Goal: Transaction & Acquisition: Book appointment/travel/reservation

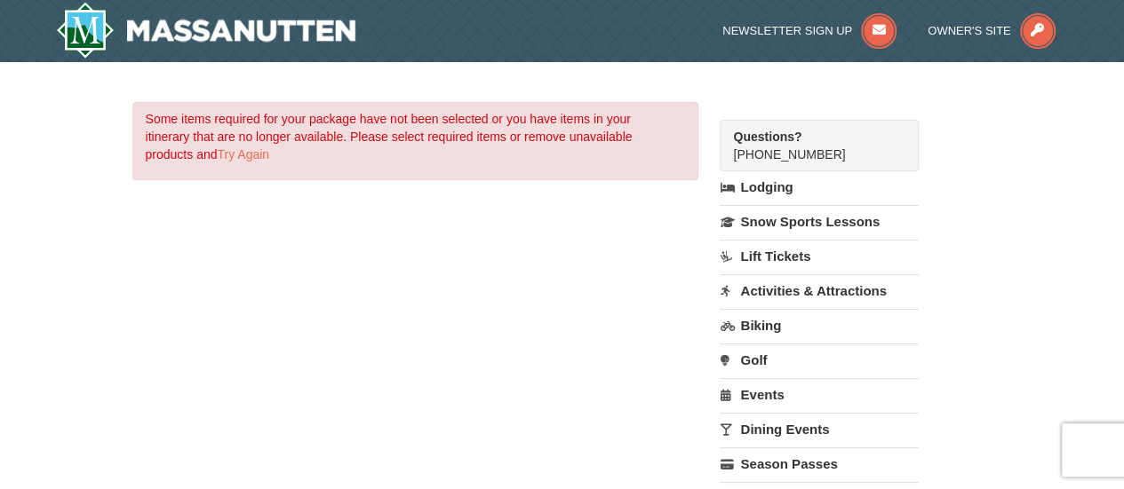
click at [752, 250] on link "Lift Tickets" at bounding box center [819, 256] width 198 height 33
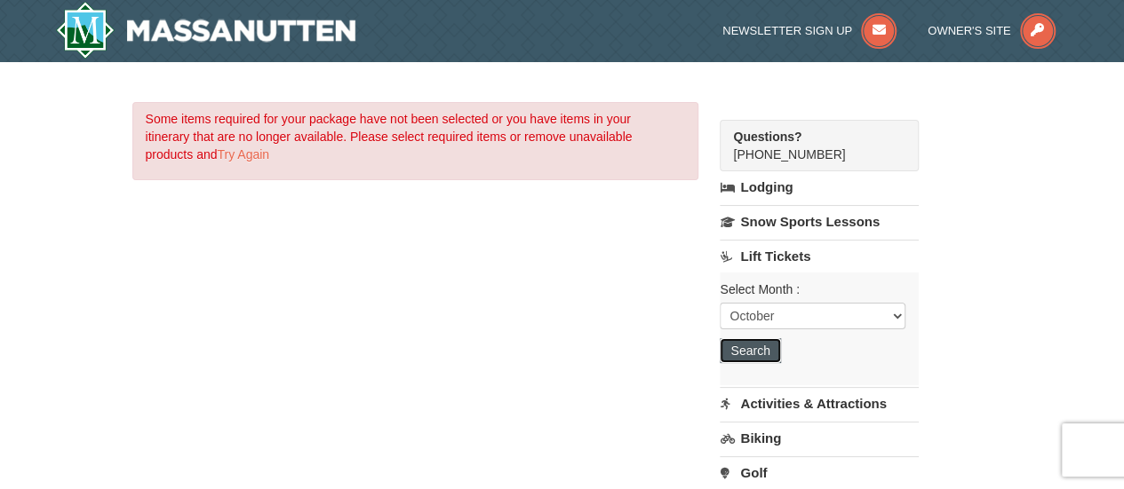
click at [742, 356] on button "Search" at bounding box center [750, 350] width 60 height 25
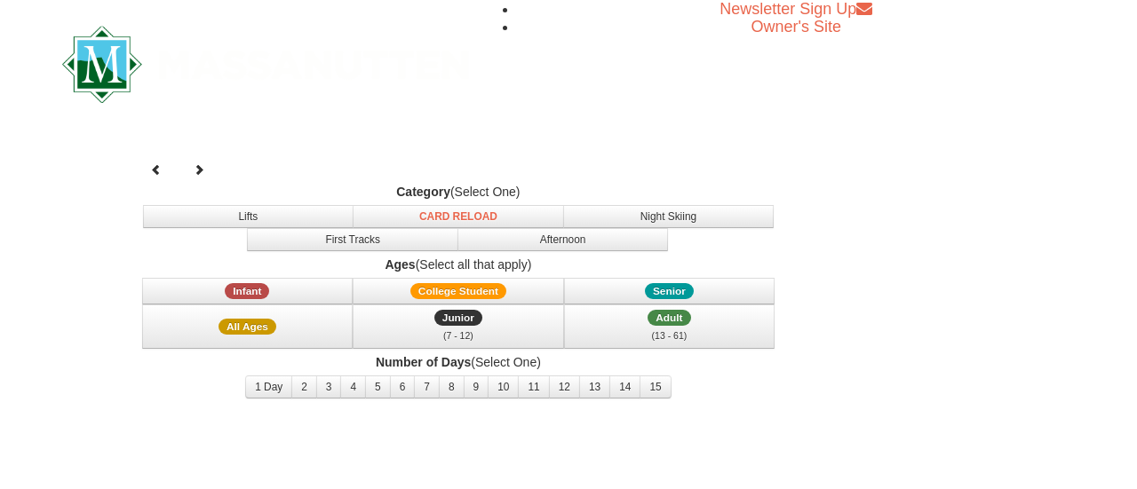
select select "10"
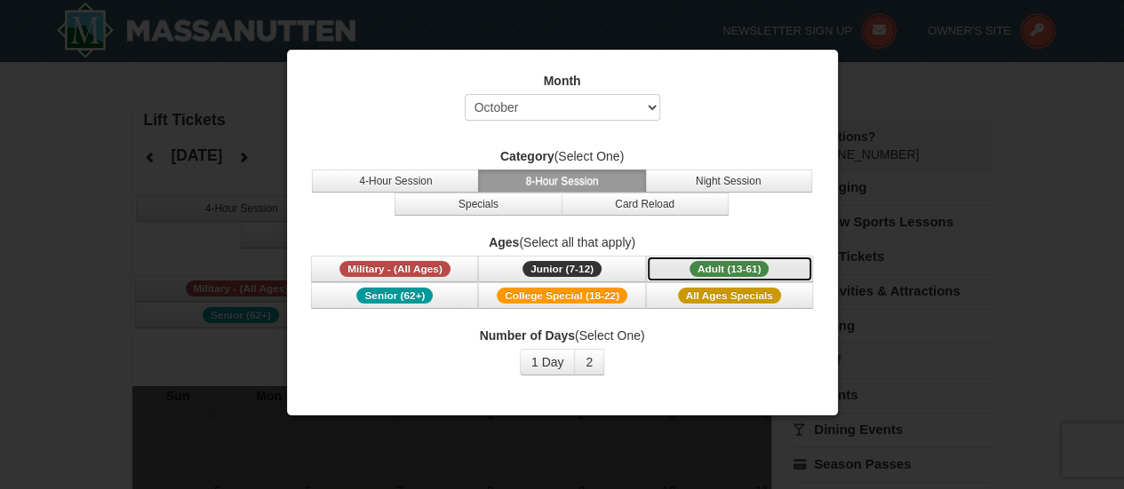
click at [731, 266] on span "Adult (13-61)" at bounding box center [729, 269] width 80 height 16
click at [608, 296] on span "College Special (18-22)" at bounding box center [562, 296] width 131 height 16
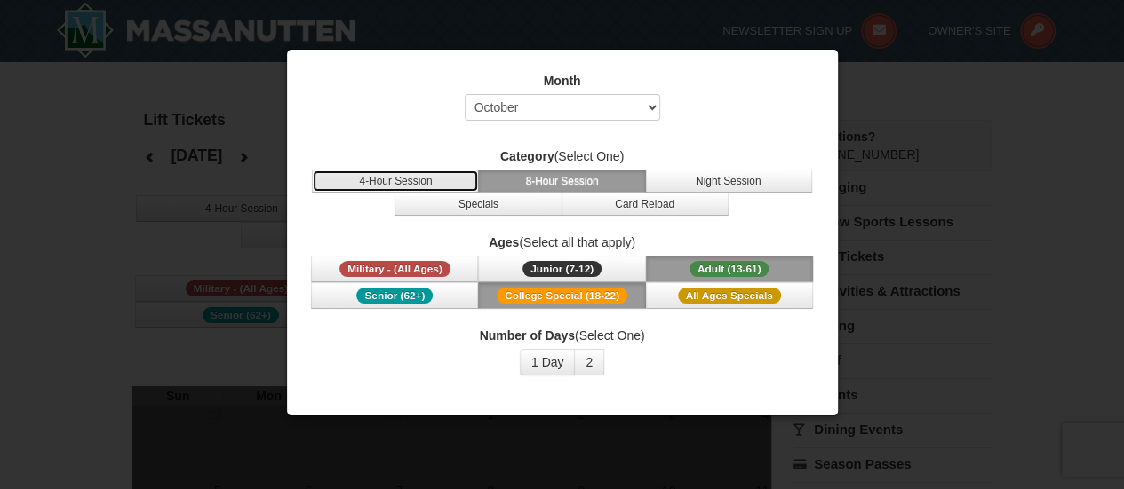
click at [412, 176] on button "4-Hour Session" at bounding box center [395, 181] width 167 height 23
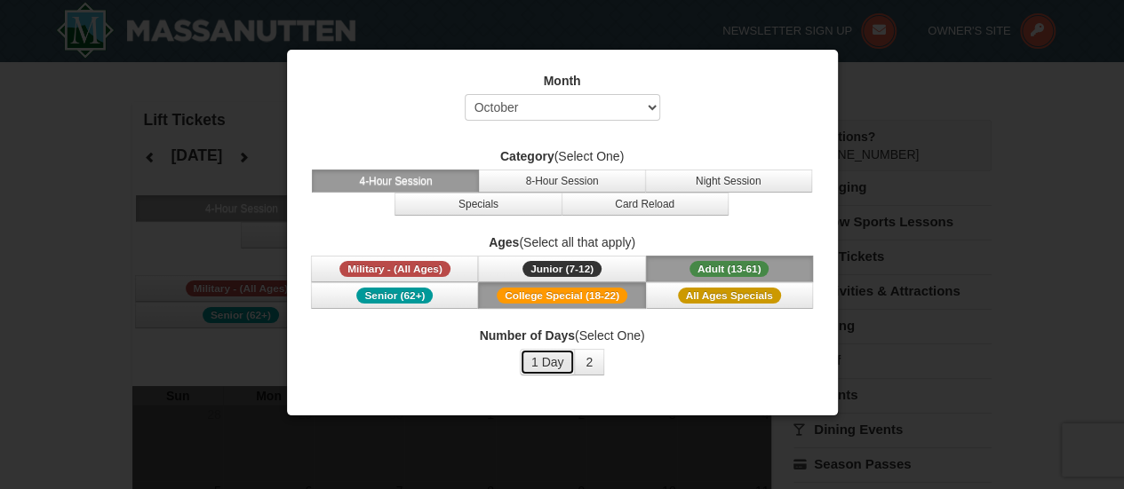
click at [545, 349] on button "1 Day" at bounding box center [548, 362] width 56 height 27
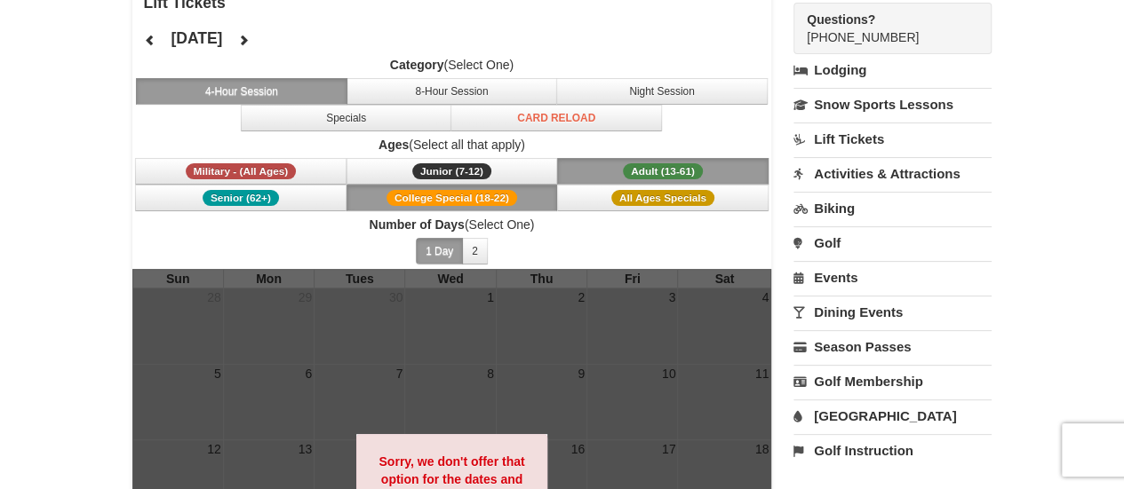
scroll to position [115, 0]
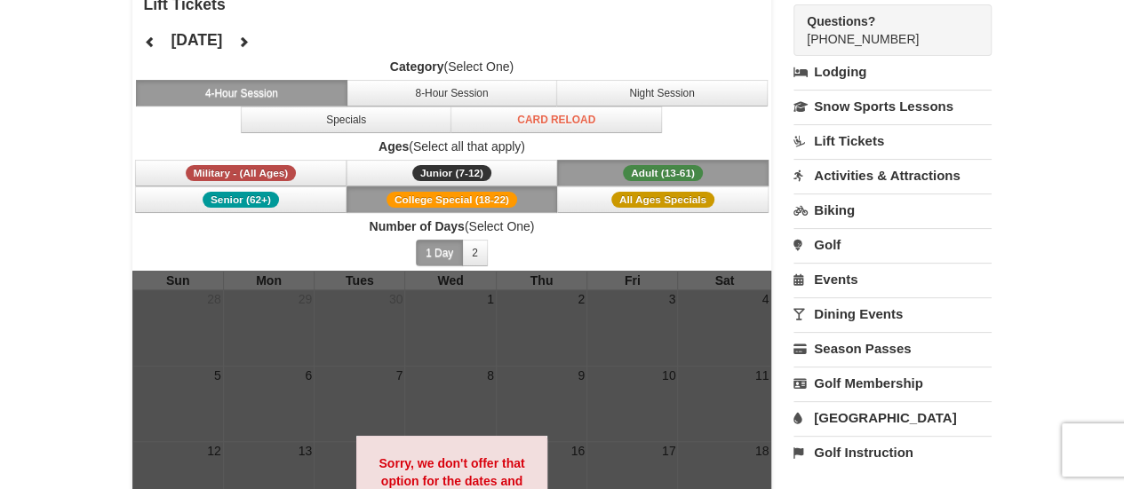
click at [845, 286] on link "Events" at bounding box center [892, 279] width 198 height 33
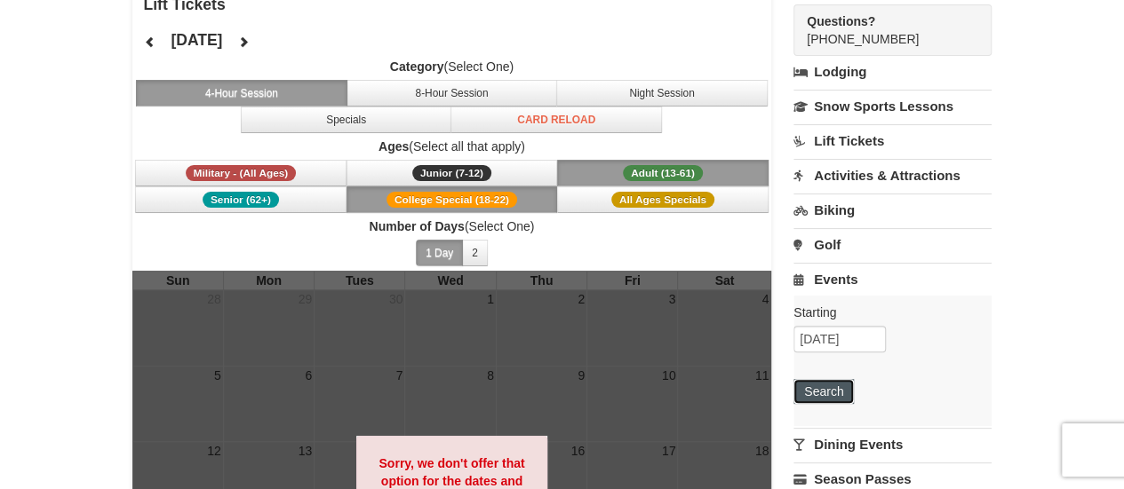
click at [833, 379] on button "Search" at bounding box center [823, 391] width 60 height 25
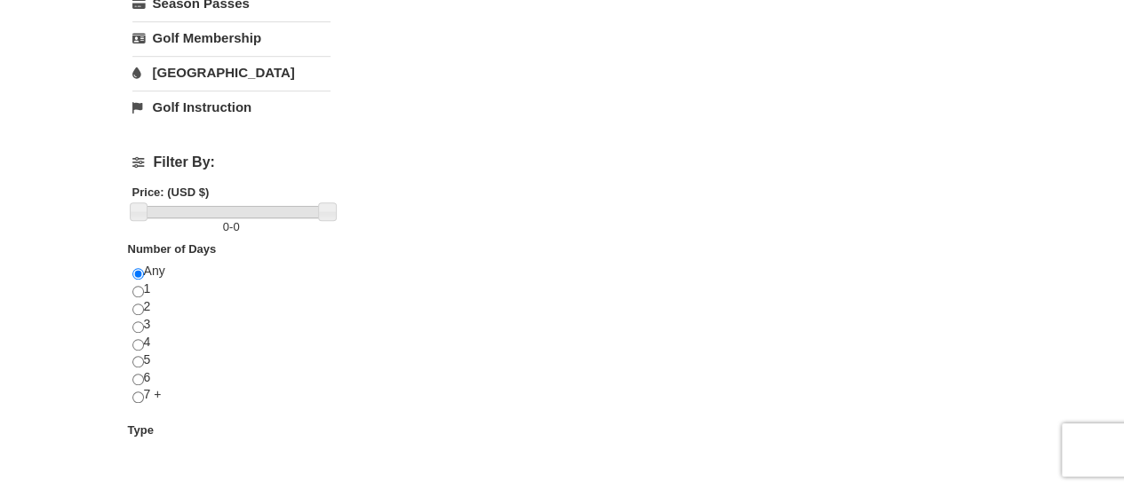
scroll to position [541, 0]
click at [137, 391] on input "radio" at bounding box center [138, 397] width 12 height 12
radio input "true"
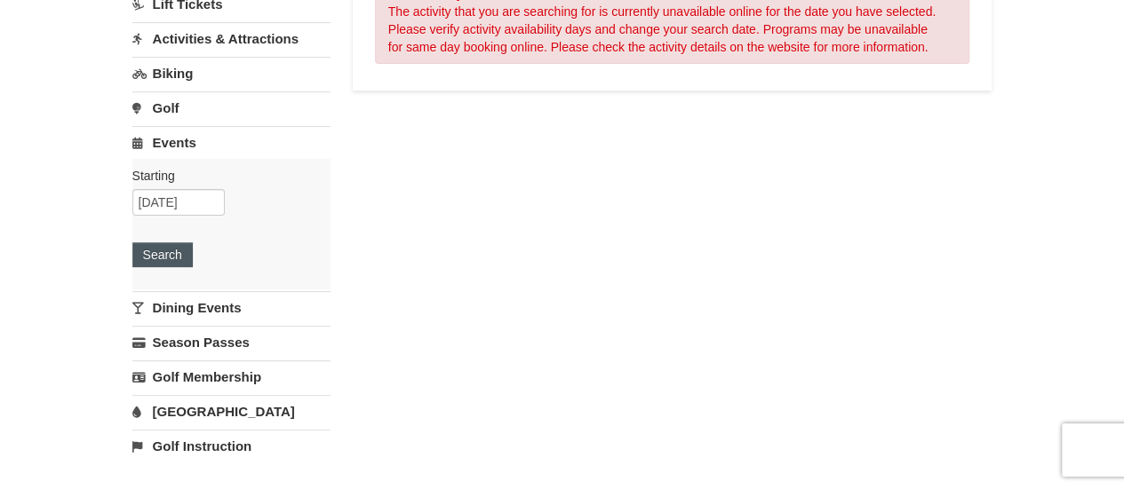
scroll to position [198, 0]
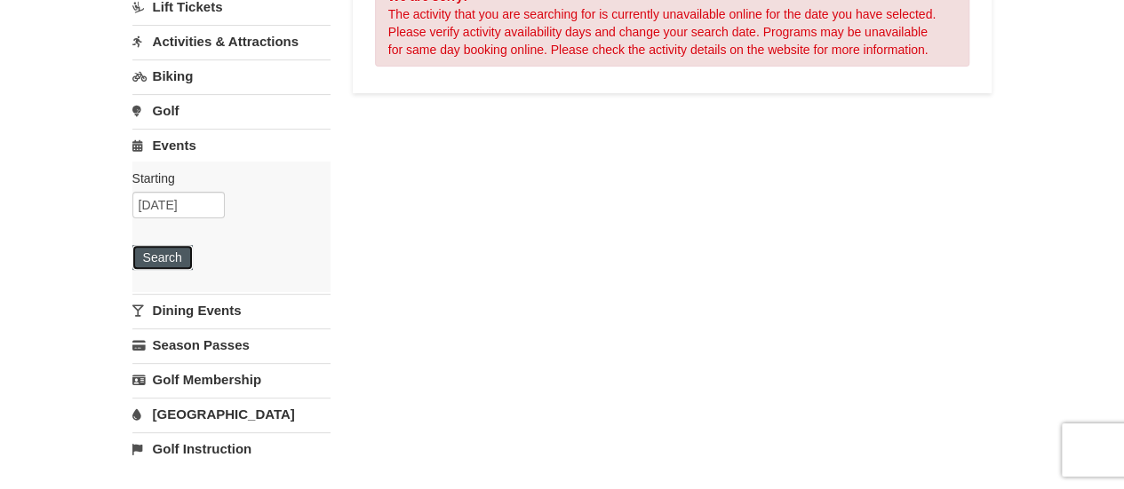
click at [163, 253] on button "Search" at bounding box center [162, 257] width 60 height 25
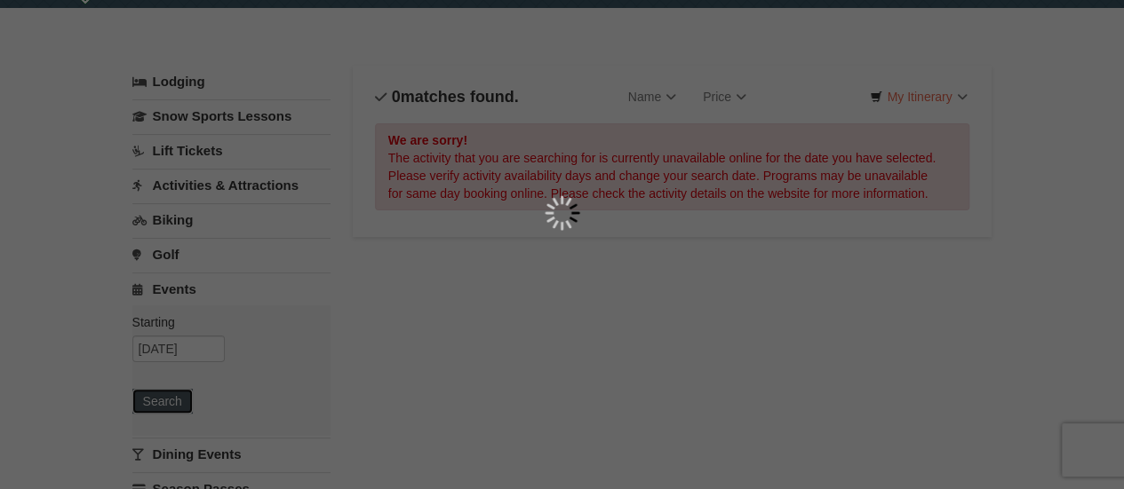
scroll to position [9, 0]
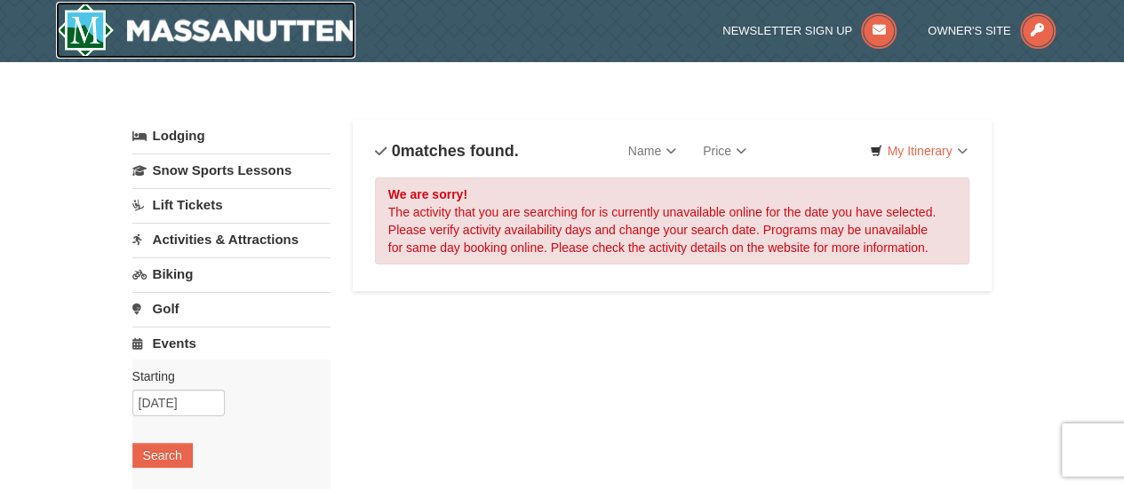
click at [281, 17] on img at bounding box center [206, 30] width 300 height 57
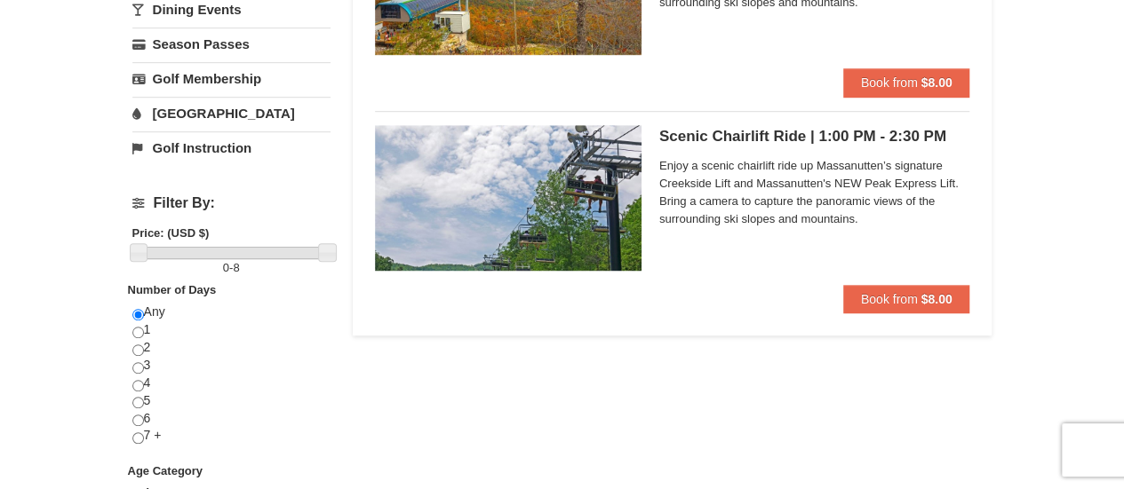
scroll to position [511, 0]
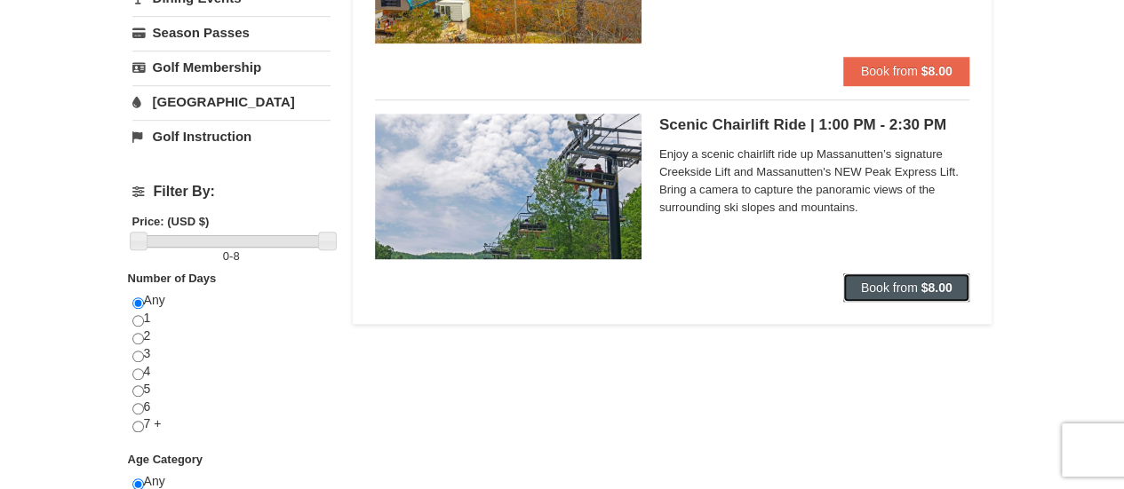
click at [865, 282] on span "Book from" at bounding box center [889, 288] width 57 height 14
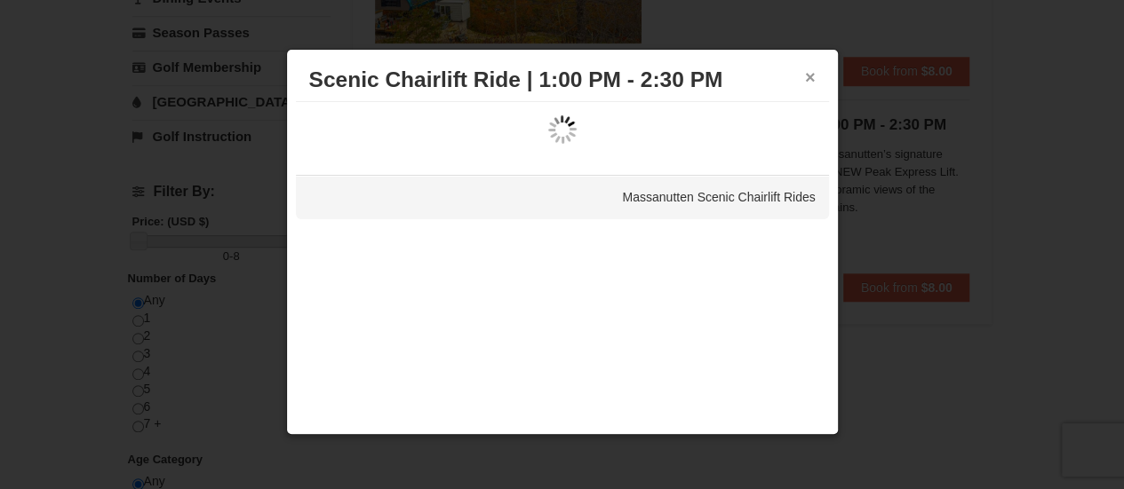
click at [807, 74] on button "×" at bounding box center [810, 77] width 11 height 18
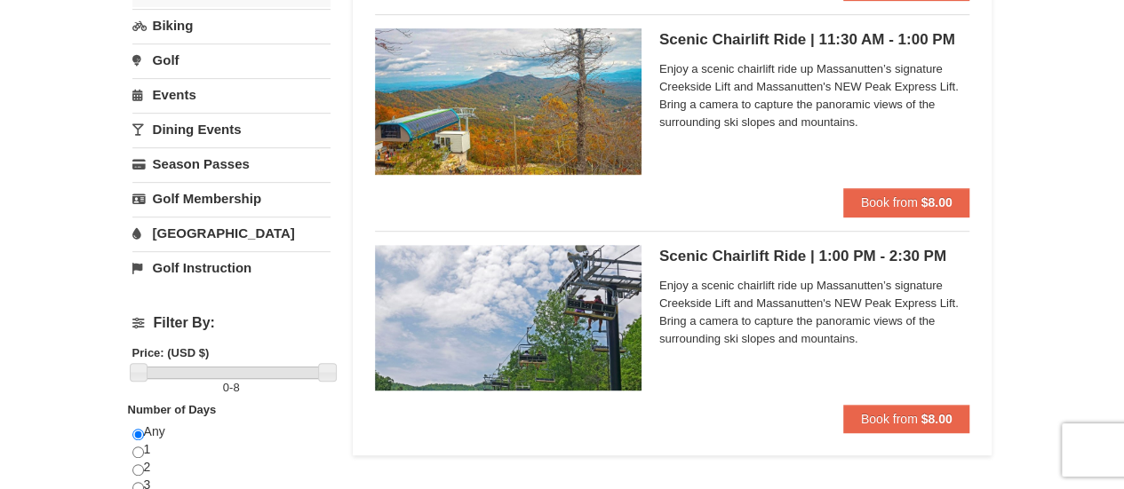
scroll to position [391, 0]
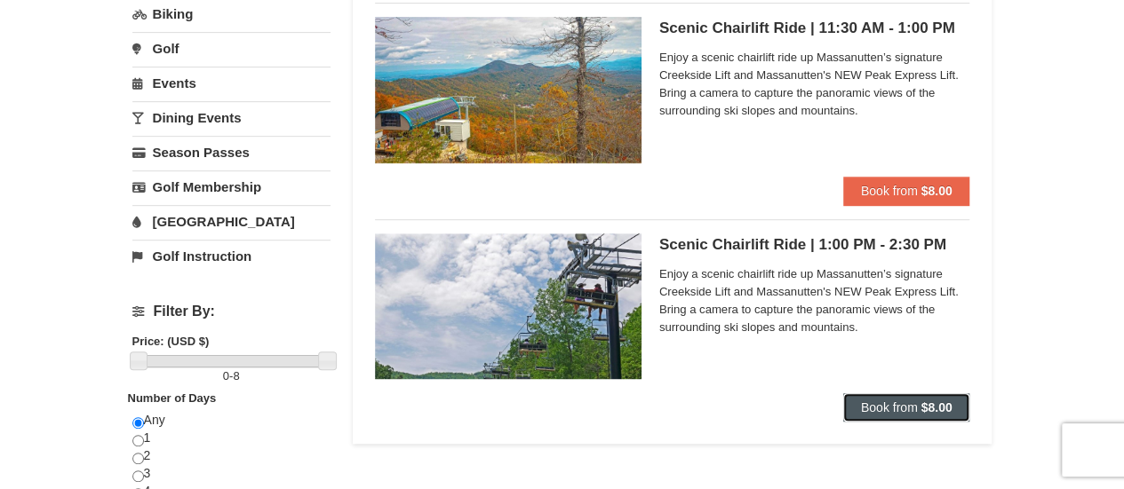
click at [887, 415] on button "Book from $8.00" at bounding box center [906, 408] width 127 height 28
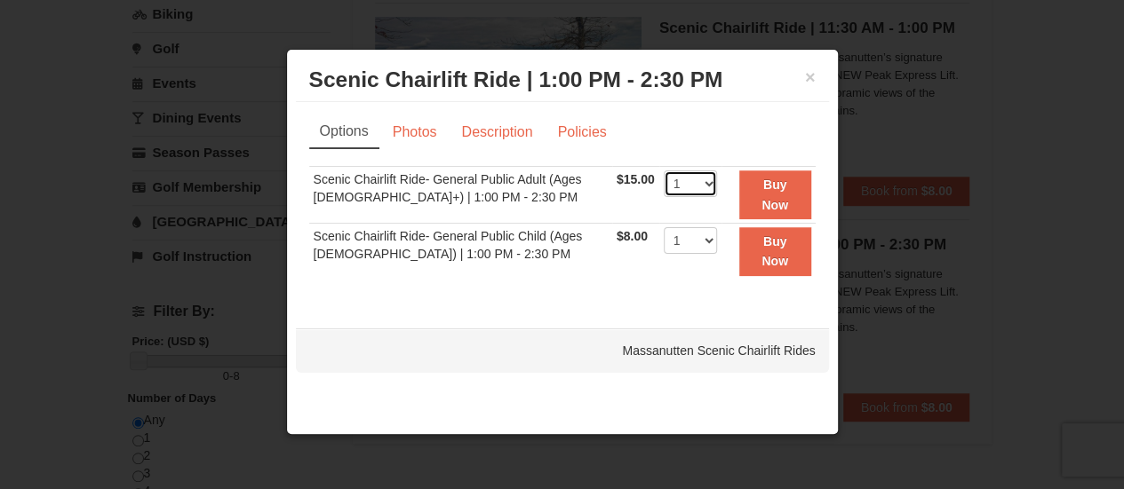
click at [704, 182] on select "1 2 3 4 5 6 7 8 9 10 11 12 13 14 15 16 17 18 19 20 21 22" at bounding box center [690, 184] width 53 height 27
select select "2"
click at [664, 171] on select "1 2 3 4 5 6 7 8 9 10 11 12 13 14 15 16 17 18 19 20 21 22" at bounding box center [690, 184] width 53 height 27
click at [784, 188] on button "Buy Now" at bounding box center [775, 195] width 72 height 49
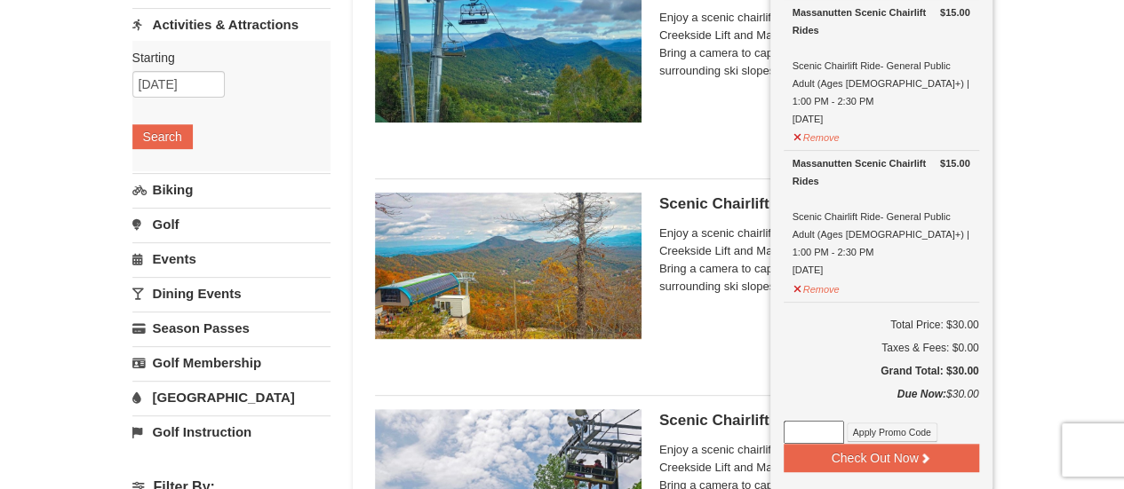
scroll to position [217, 0]
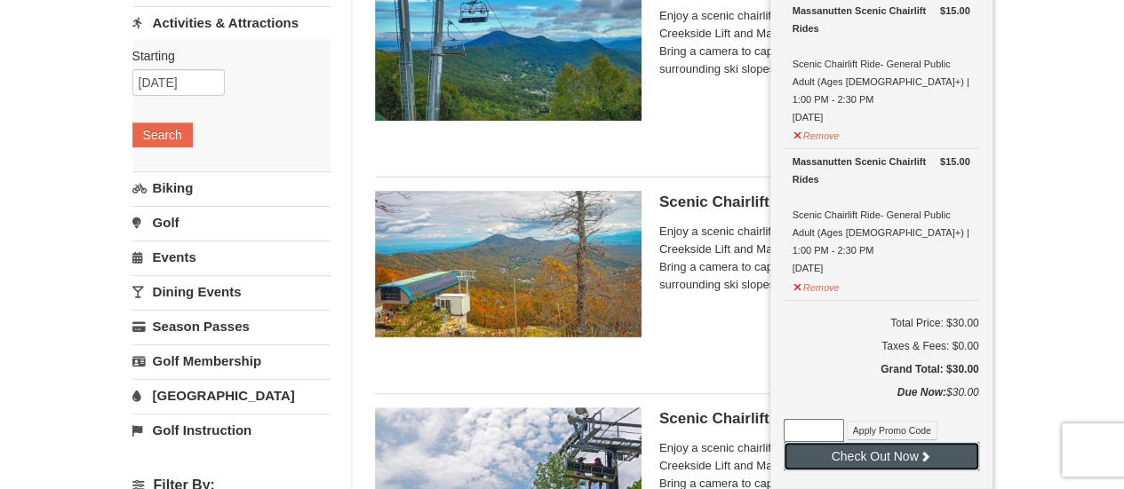
click at [851, 442] on button "Check Out Now" at bounding box center [881, 456] width 195 height 28
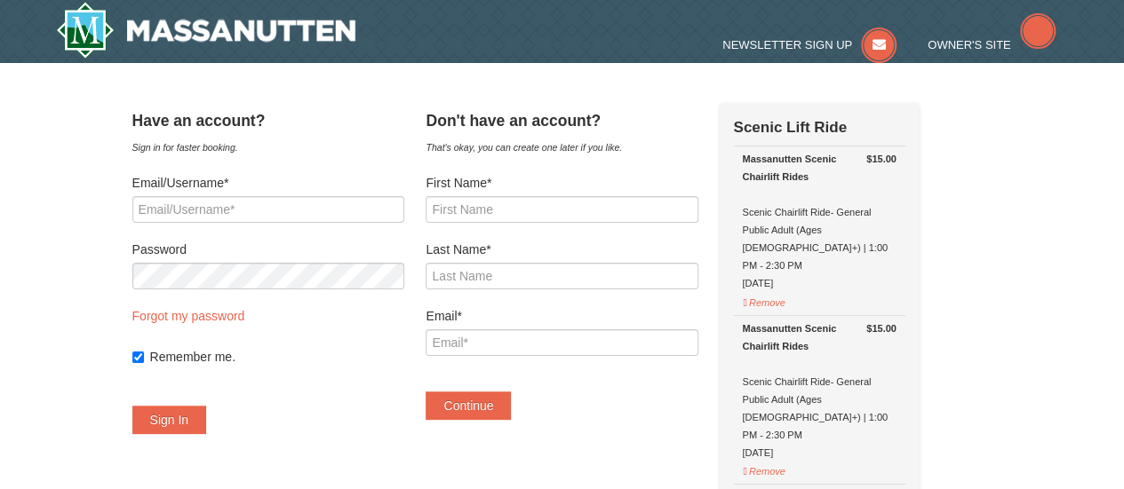
select select "10"
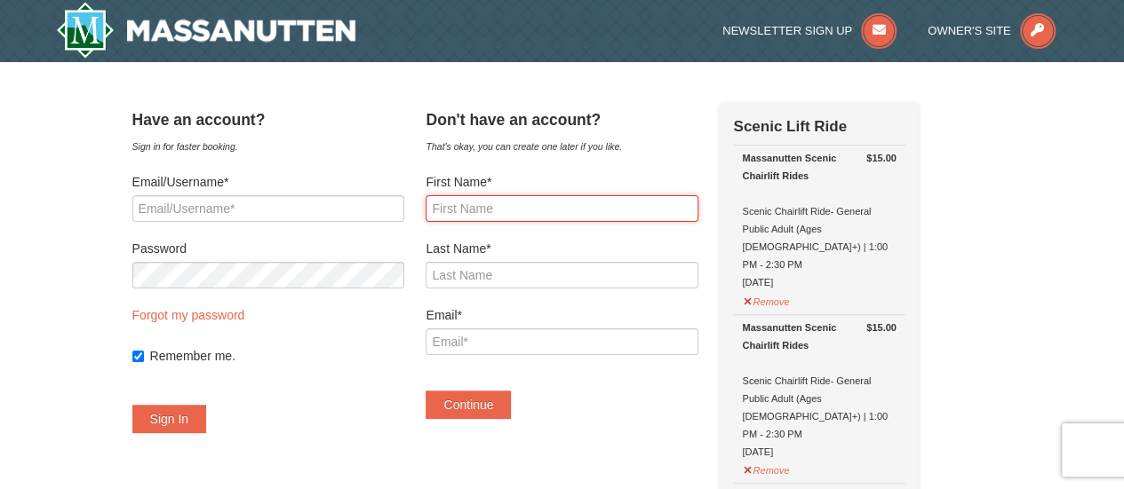
click at [537, 219] on input "First Name*" at bounding box center [562, 208] width 272 height 27
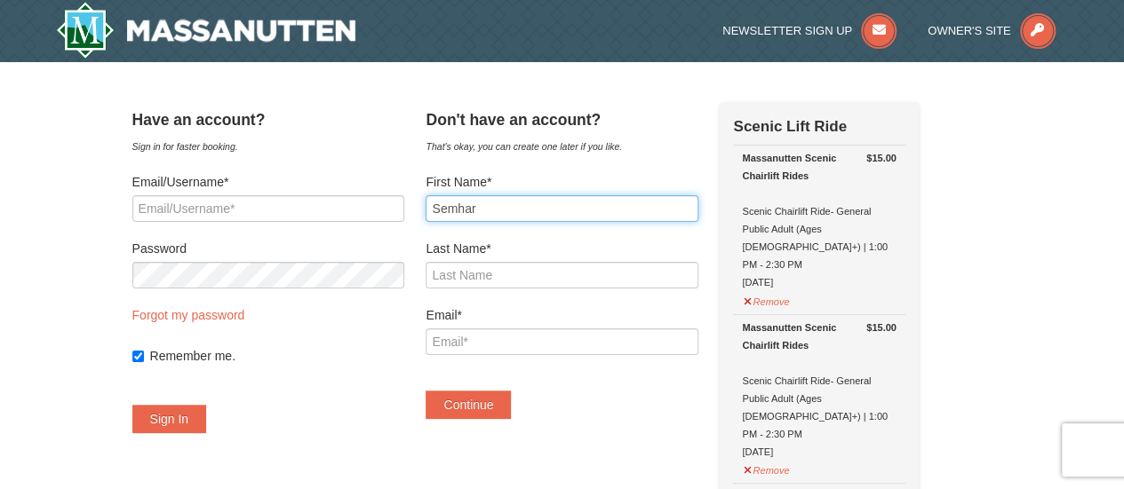
type input "Semhar"
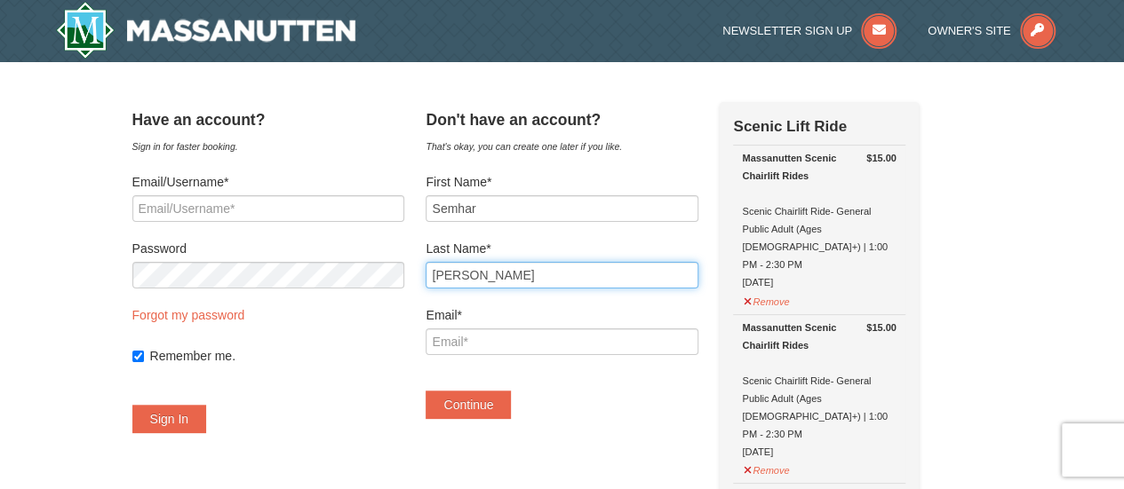
type input "[PERSON_NAME]"
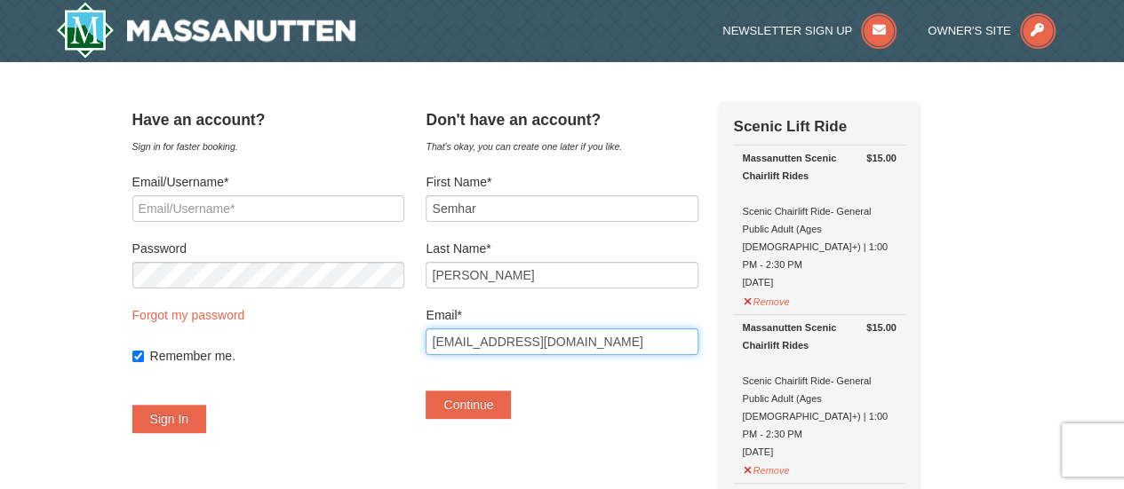
type input "[EMAIL_ADDRESS][DOMAIN_NAME]"
click at [426, 391] on button "Continue" at bounding box center [468, 405] width 85 height 28
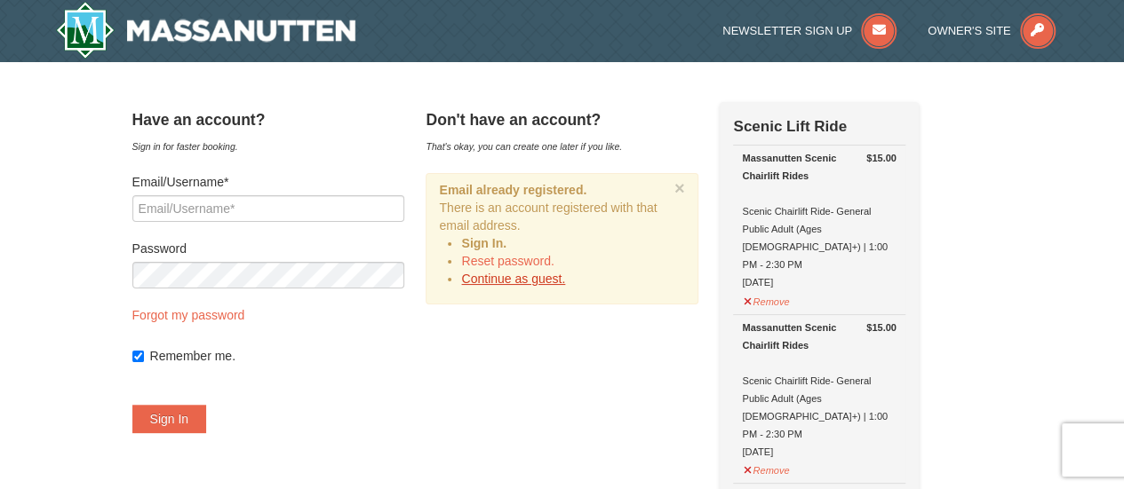
click at [529, 276] on link "Continue as guest." at bounding box center [513, 279] width 104 height 14
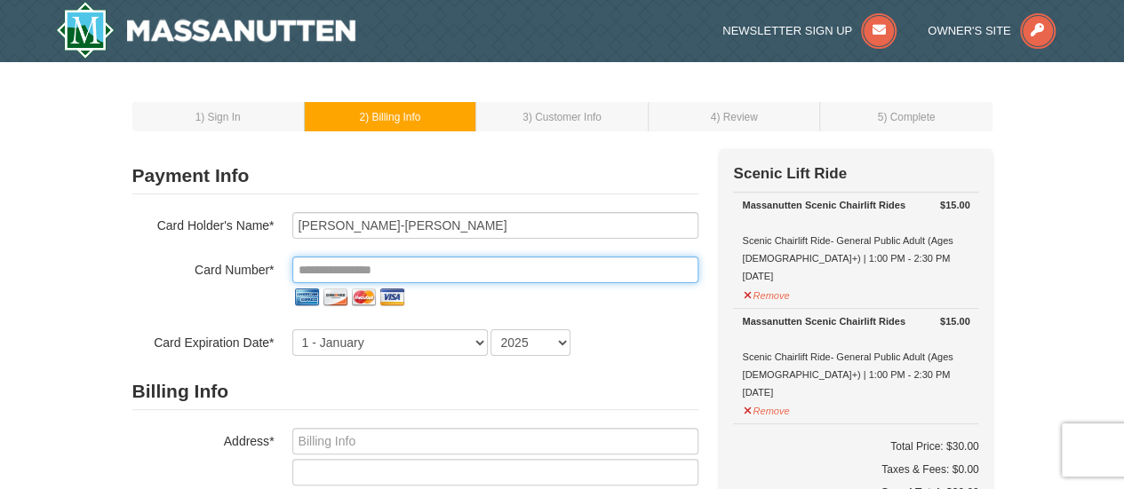
click at [520, 274] on input "tel" at bounding box center [495, 270] width 406 height 27
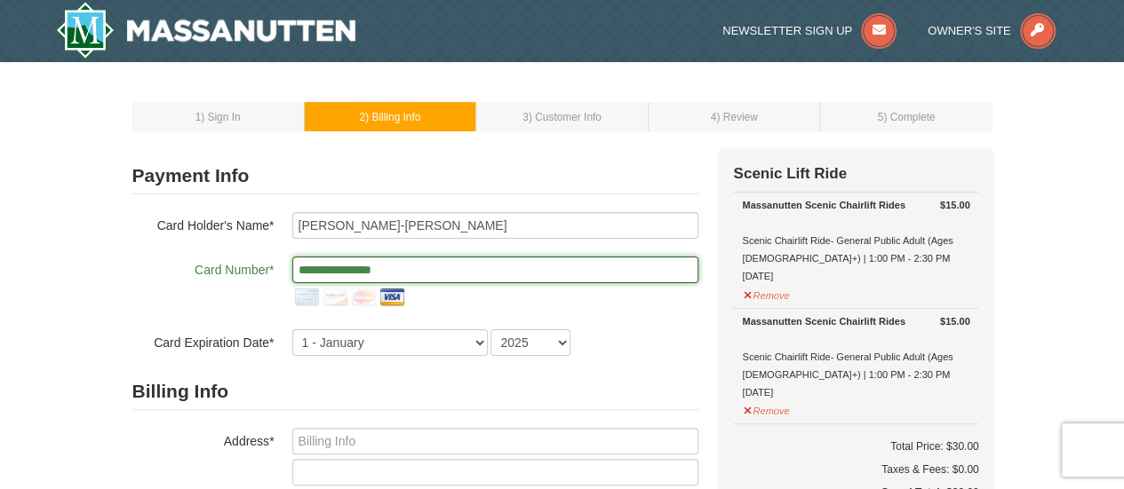
type input "**********"
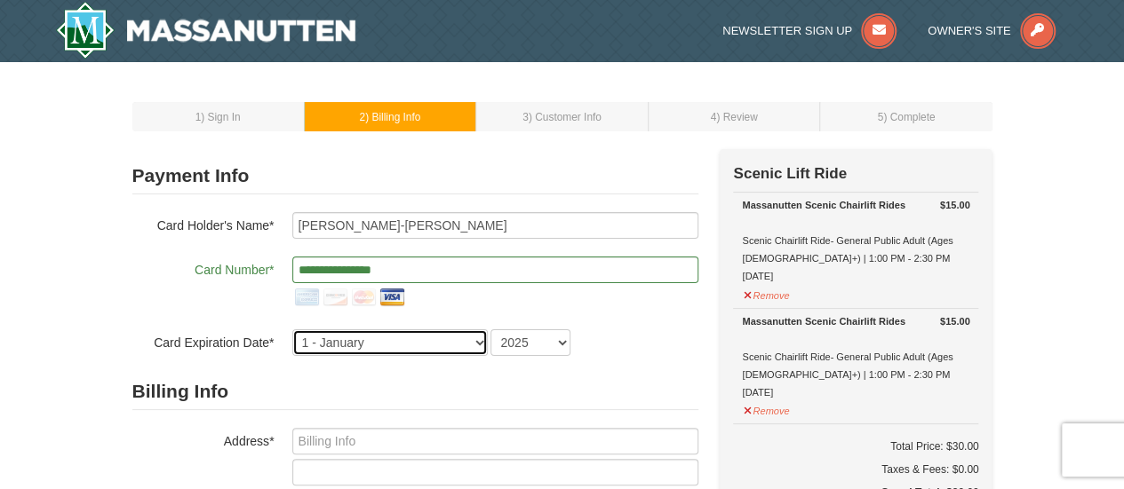
click at [469, 340] on select "1 - January 2 - February 3 - March 4 - April 5 - May 6 - June 7 - July 8 - Augu…" at bounding box center [389, 343] width 195 height 27
select select "7"
click at [292, 330] on select "1 - January 2 - February 3 - March 4 - April 5 - May 6 - June 7 - July 8 - Augu…" at bounding box center [389, 343] width 195 height 27
click at [560, 345] on select "2025 2026 2027 2028 2029 2030 2031 2032 2033 2034" at bounding box center [530, 343] width 80 height 27
select select "2028"
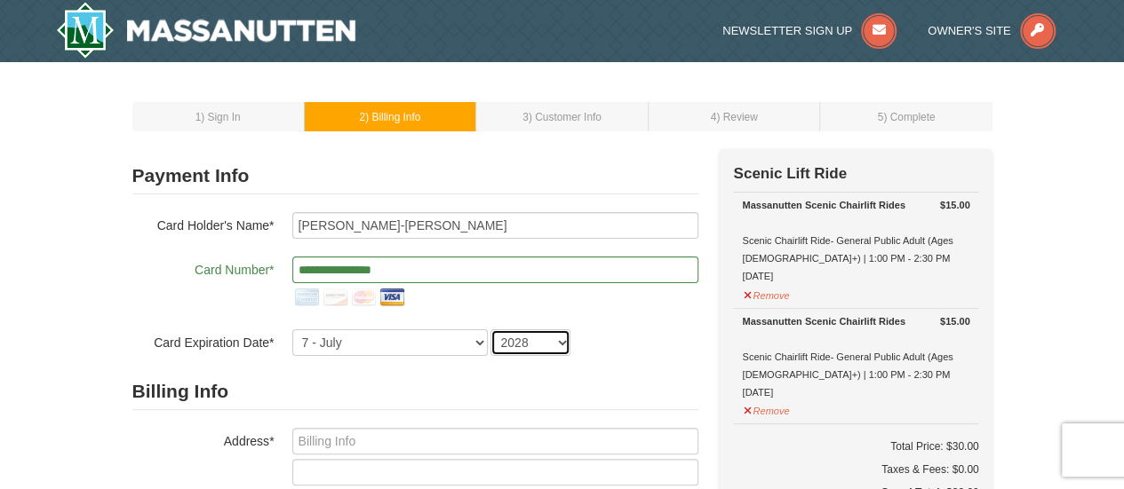
click at [490, 330] on select "2025 2026 2027 2028 2029 2030 2031 2032 2033 2034" at bounding box center [530, 343] width 80 height 27
click at [618, 358] on form "**********" at bounding box center [415, 478] width 566 height 641
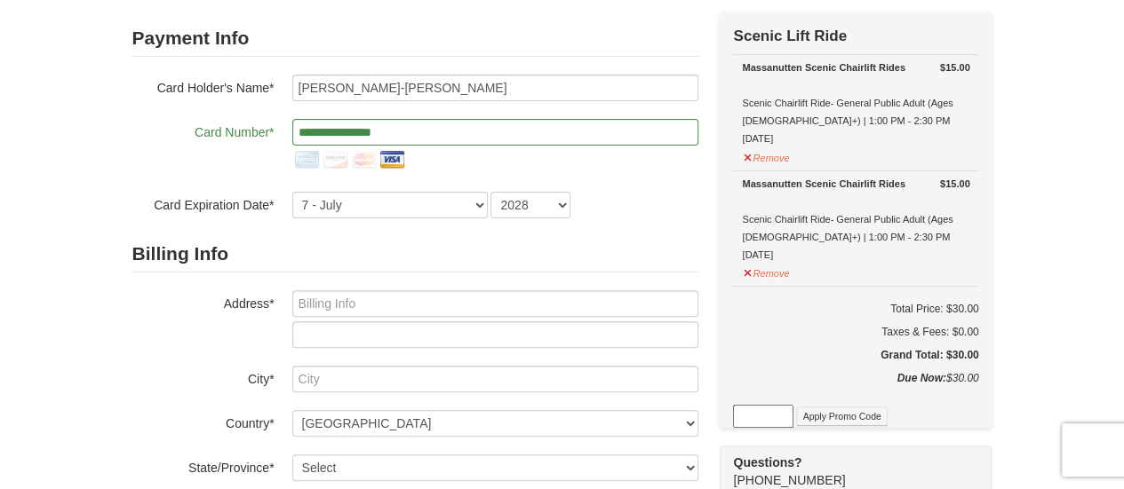
scroll to position [143, 0]
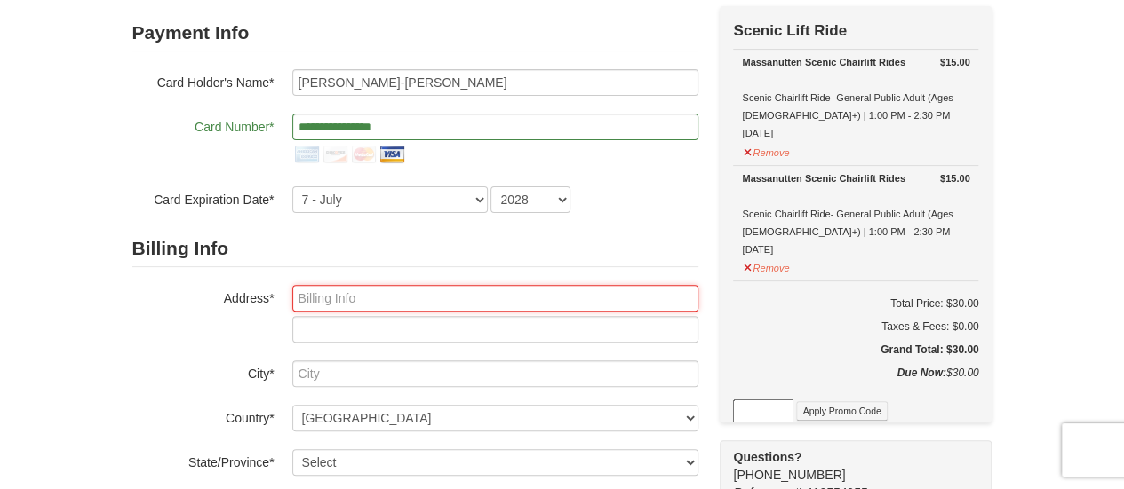
click at [476, 302] on input "text" at bounding box center [495, 298] width 406 height 27
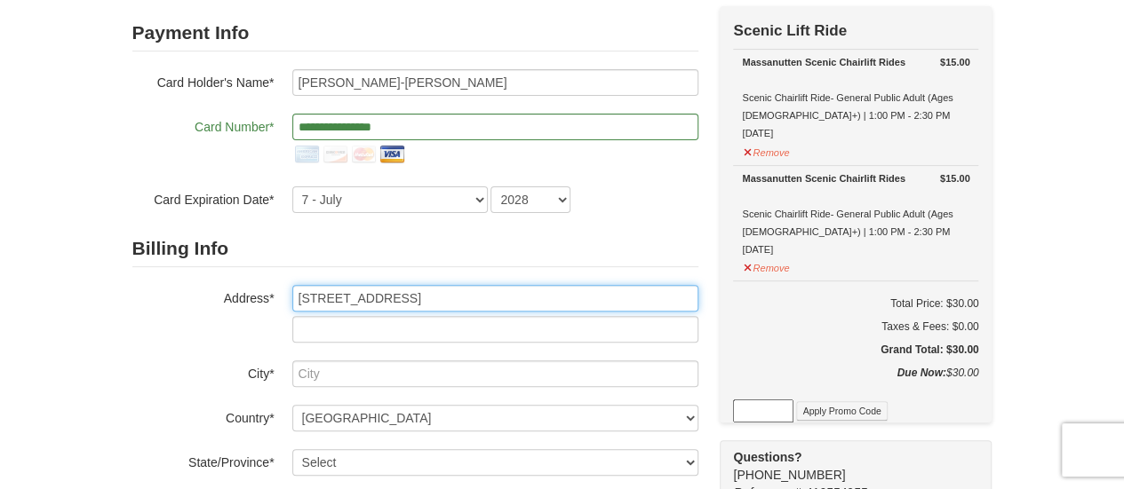
type input "355 Hillwood Ct"
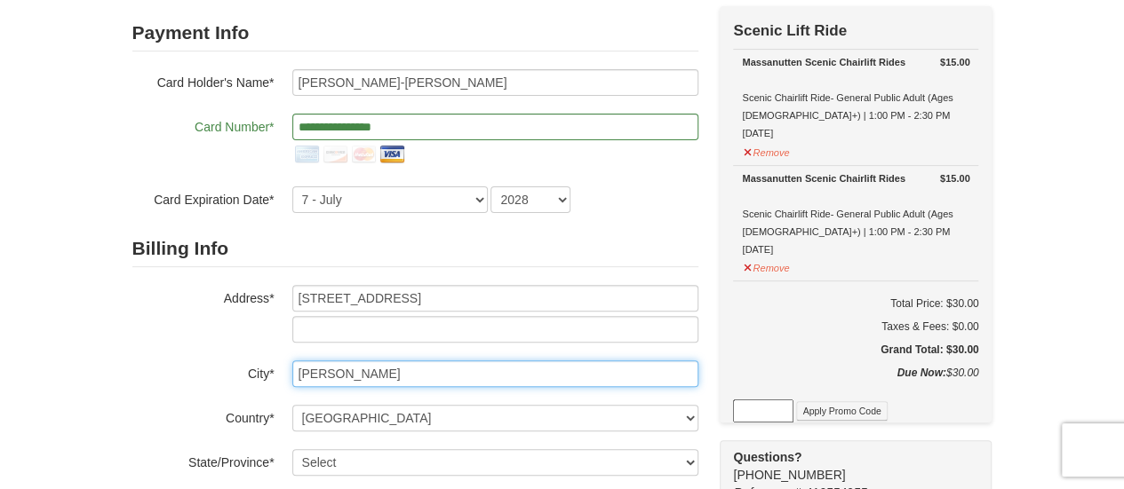
type input "Herndon"
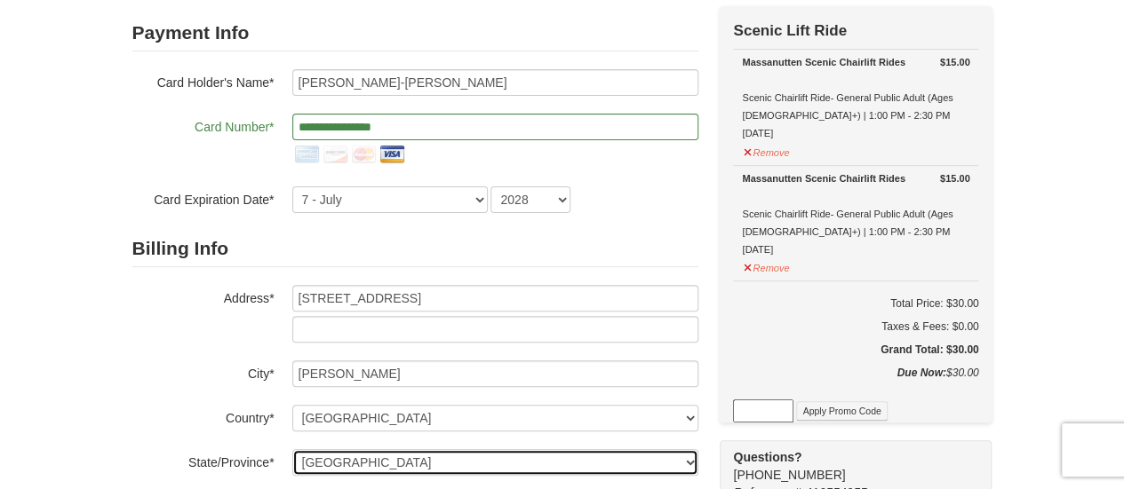
select select "VA"
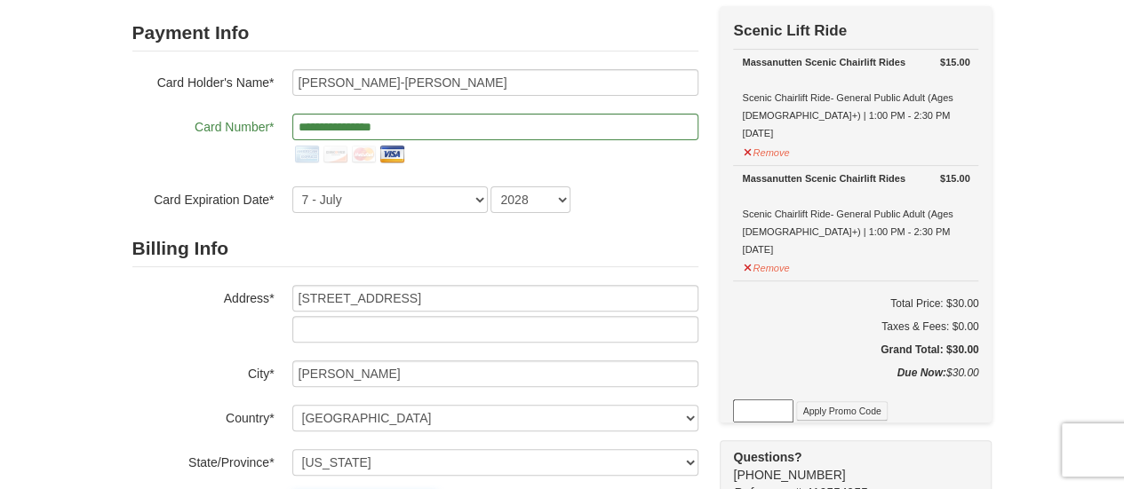
scroll to position [405, 0]
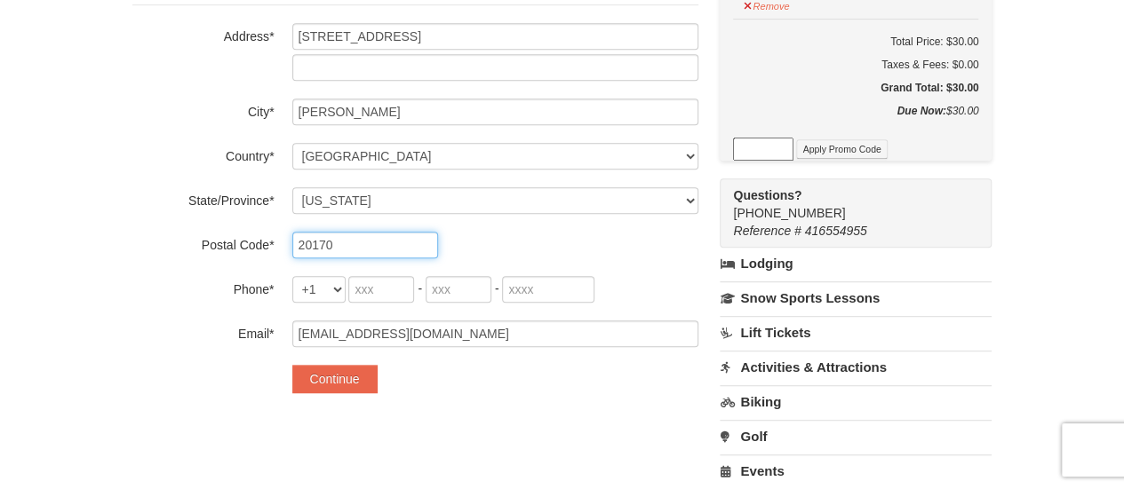
type input "20170"
type input "571"
type input "471"
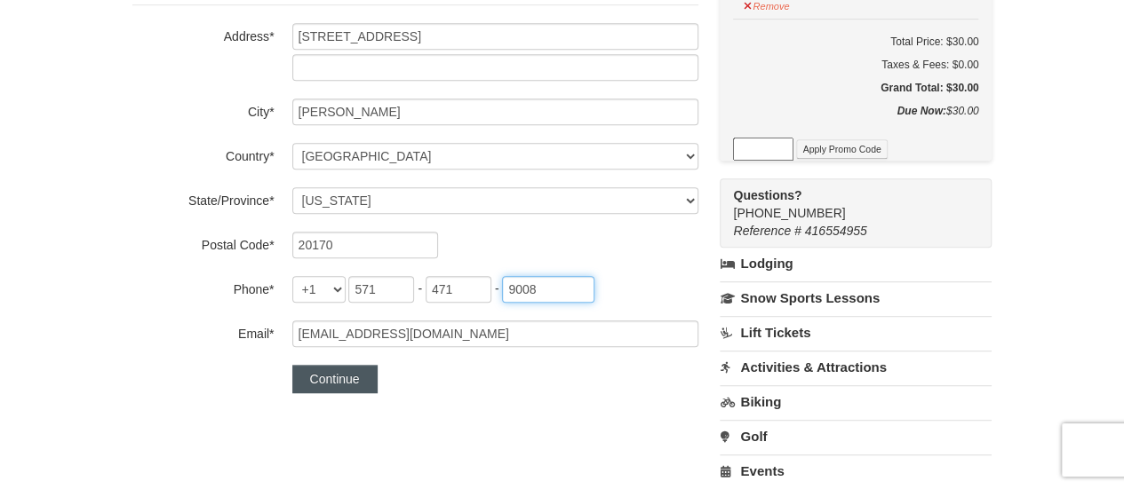
type input "9008"
click at [343, 376] on button "Continue" at bounding box center [334, 379] width 85 height 28
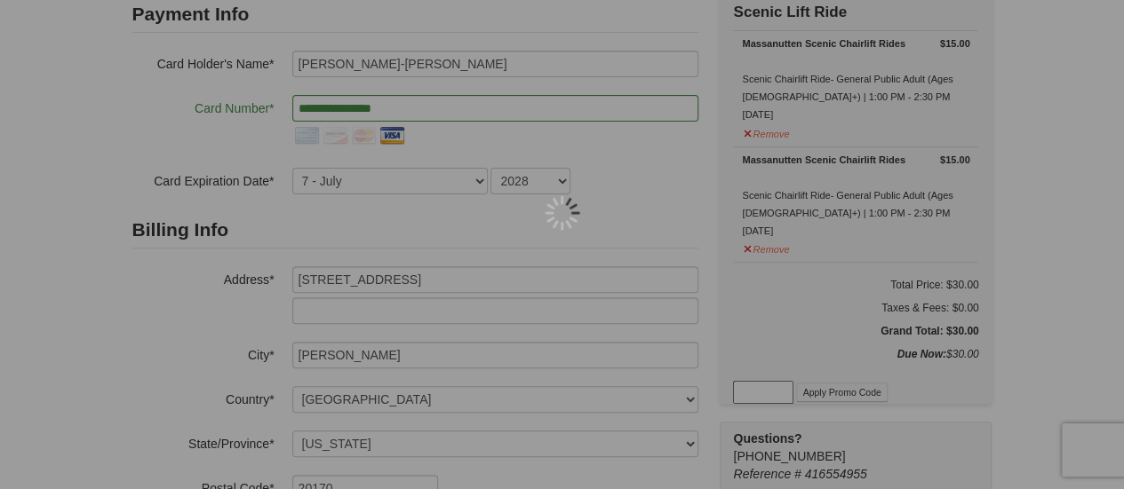
scroll to position [162, 0]
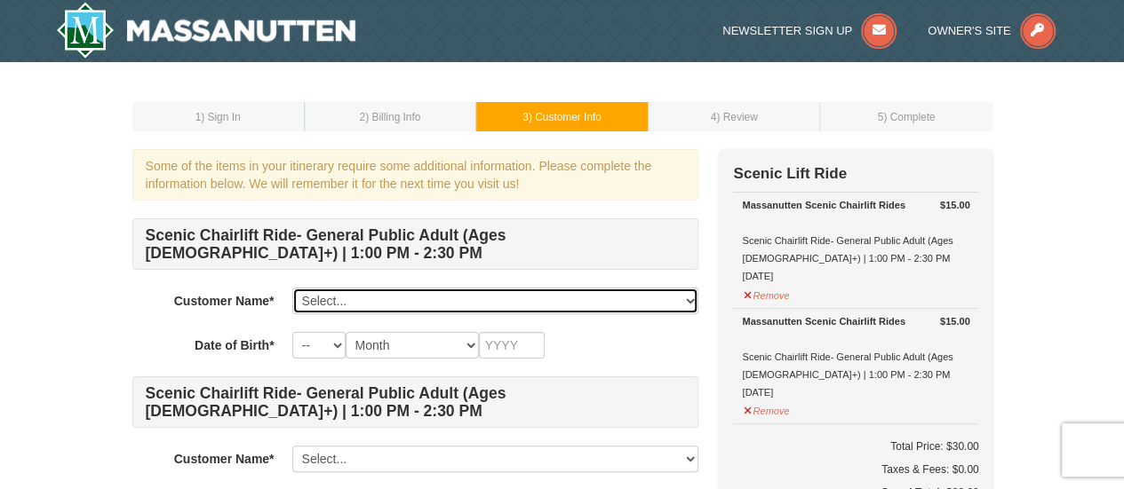
click at [416, 303] on select "Select... [PERSON_NAME]-[PERSON_NAME] Add New..." at bounding box center [495, 301] width 406 height 27
select select "28354090"
click at [292, 288] on select "Select... [PERSON_NAME]-[PERSON_NAME] Add New..." at bounding box center [495, 301] width 406 height 27
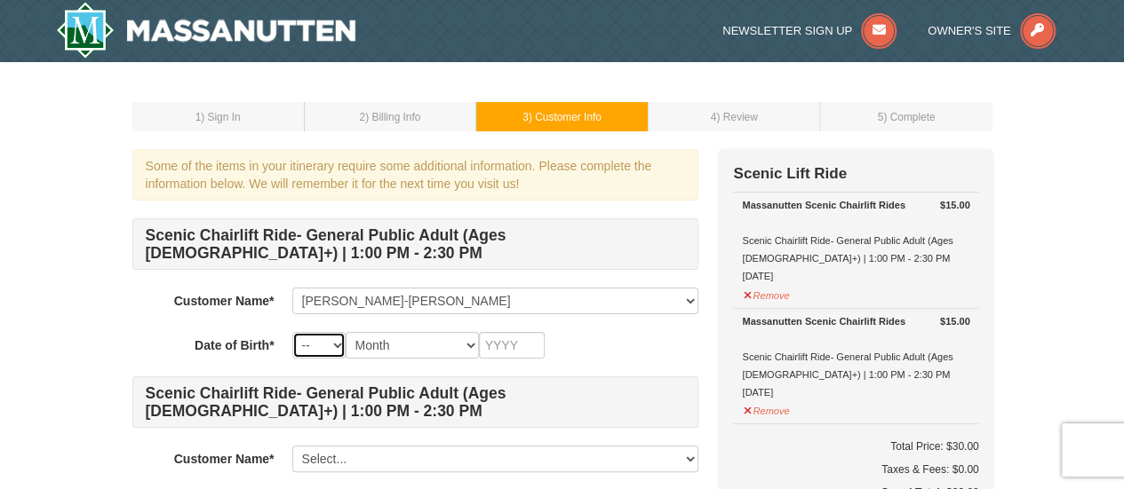
click at [330, 347] on select "-- 01 02 03 04 05 06 07 08 09 10 11 12 13 14 15 16 17 18 19 20 21 22 23 24 25 2…" at bounding box center [318, 345] width 53 height 27
select select "09"
click at [292, 332] on select "-- 01 02 03 04 05 06 07 08 09 10 11 12 13 14 15 16 17 18 19 20 21 22 23 24 25 2…" at bounding box center [318, 345] width 53 height 27
click at [443, 346] on select "Month January February March April May June July August September October Novem…" at bounding box center [412, 345] width 133 height 27
select select "06"
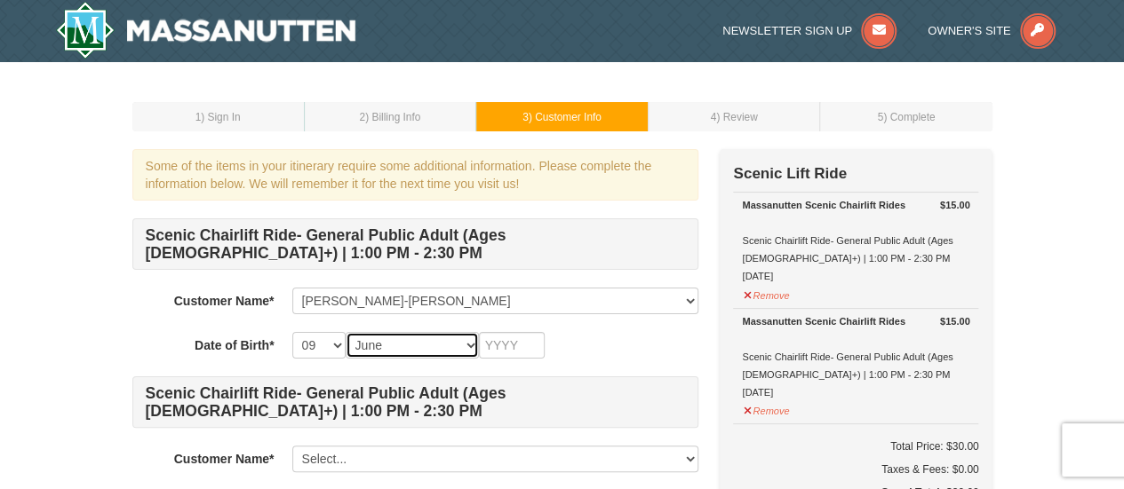
click at [346, 332] on select "Month January February March April May June July August September October Novem…" at bounding box center [412, 345] width 133 height 27
click at [515, 347] on input "text" at bounding box center [512, 345] width 66 height 27
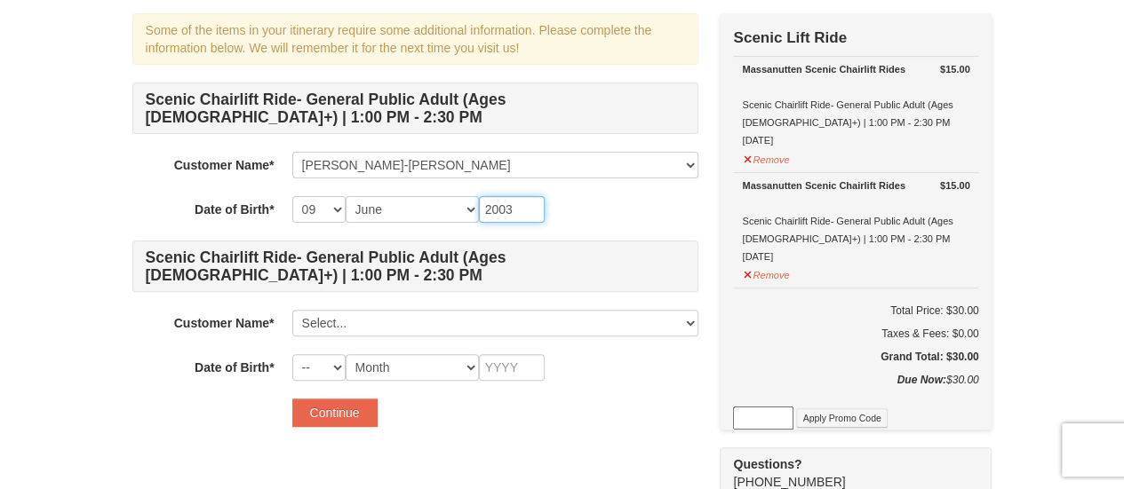
scroll to position [139, 0]
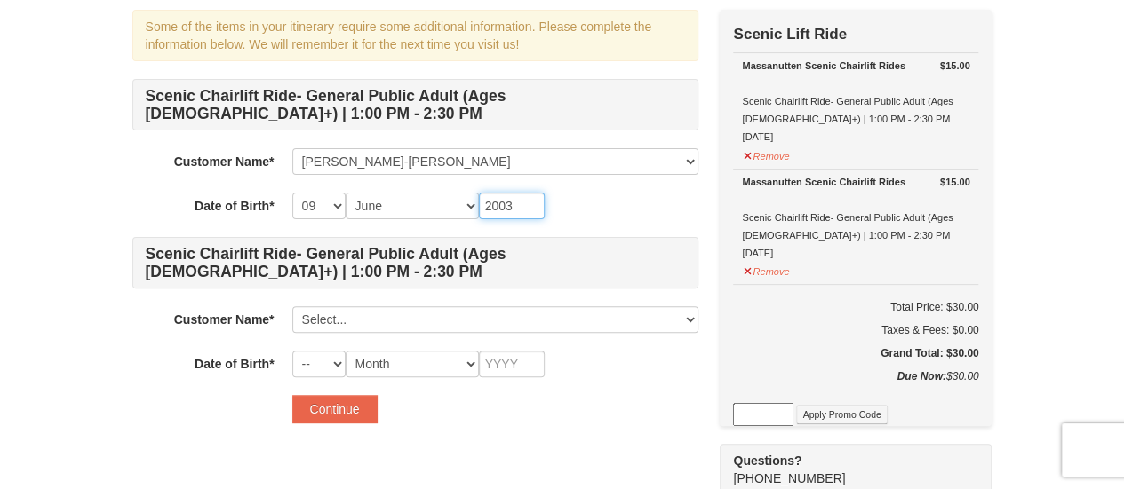
type input "2003"
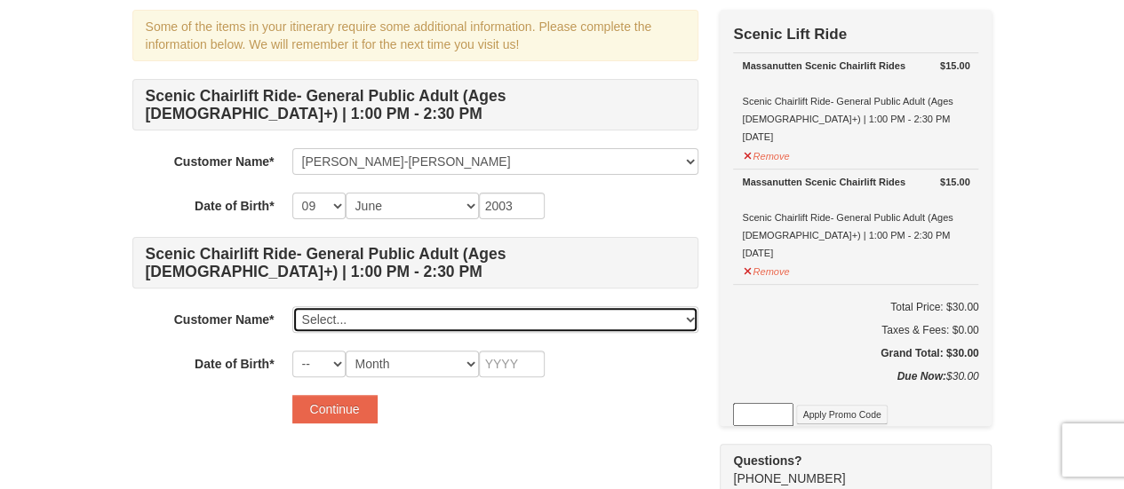
click at [437, 328] on select "Select... [PERSON_NAME]-[PERSON_NAME] Add New..." at bounding box center [495, 319] width 406 height 27
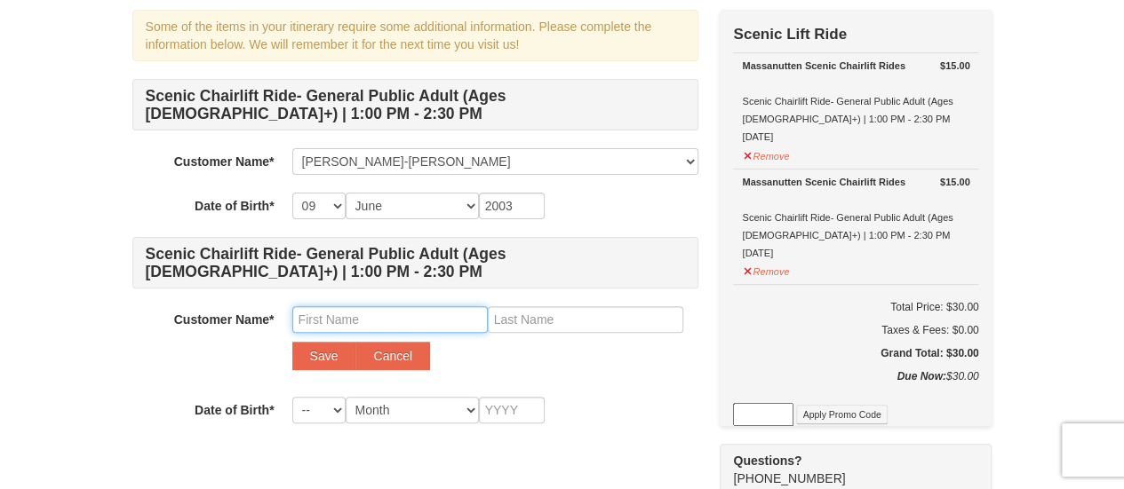
click at [360, 327] on input "text" at bounding box center [389, 319] width 195 height 27
type input "Faris"
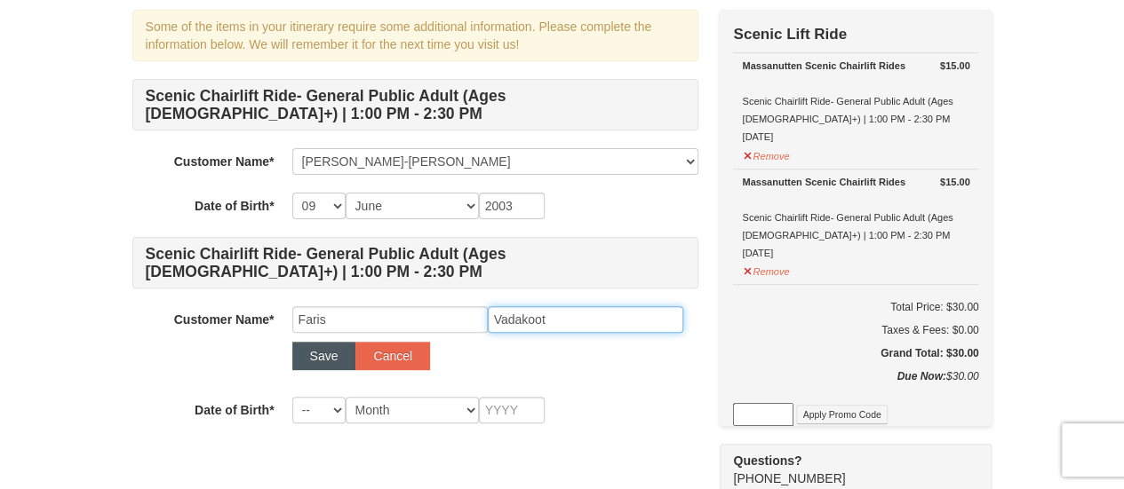
type input "Vadakoot"
click at [314, 356] on button "Save" at bounding box center [324, 356] width 64 height 28
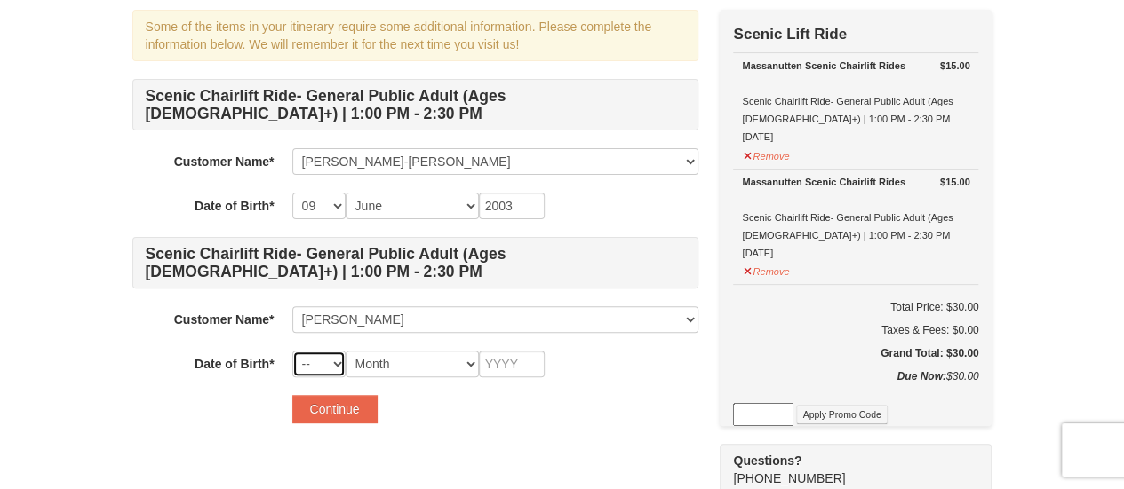
click at [330, 358] on select "-- 01 02 03 04 05 06 07 08 09 10 11 12 13 14 15 16 17 18 19 20 21 22 23 24 25 2…" at bounding box center [318, 364] width 53 height 27
select select "16"
click at [292, 351] on select "-- 01 02 03 04 05 06 07 08 09 10 11 12 13 14 15 16 17 18 19 20 21 22 23 24 25 2…" at bounding box center [318, 364] width 53 height 27
click at [418, 357] on select "Month January February March April May June July August September October Novem…" at bounding box center [412, 364] width 133 height 27
select select "12"
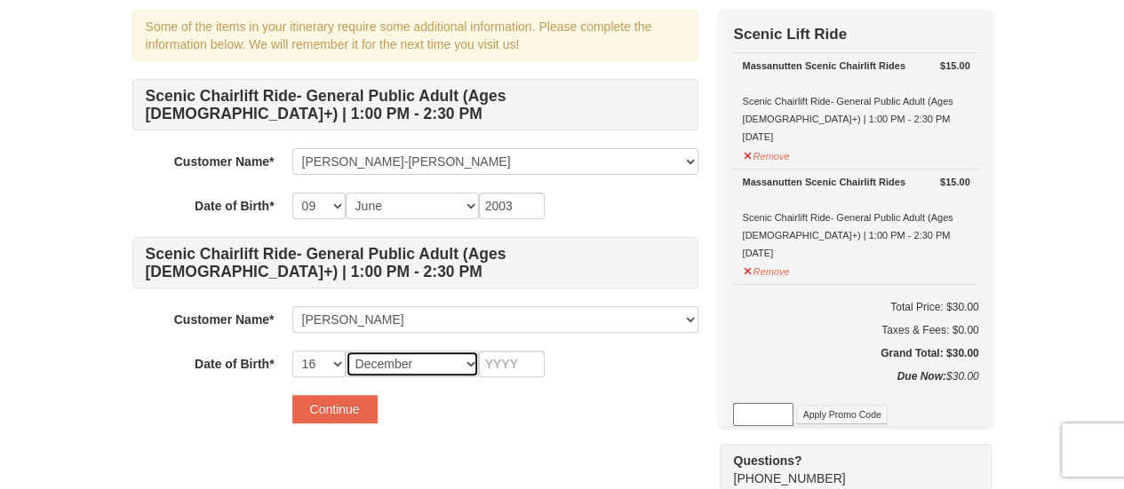
click at [346, 351] on select "Month January February March April May June July August September October Novem…" at bounding box center [412, 364] width 133 height 27
click at [519, 366] on input "text" at bounding box center [512, 364] width 66 height 27
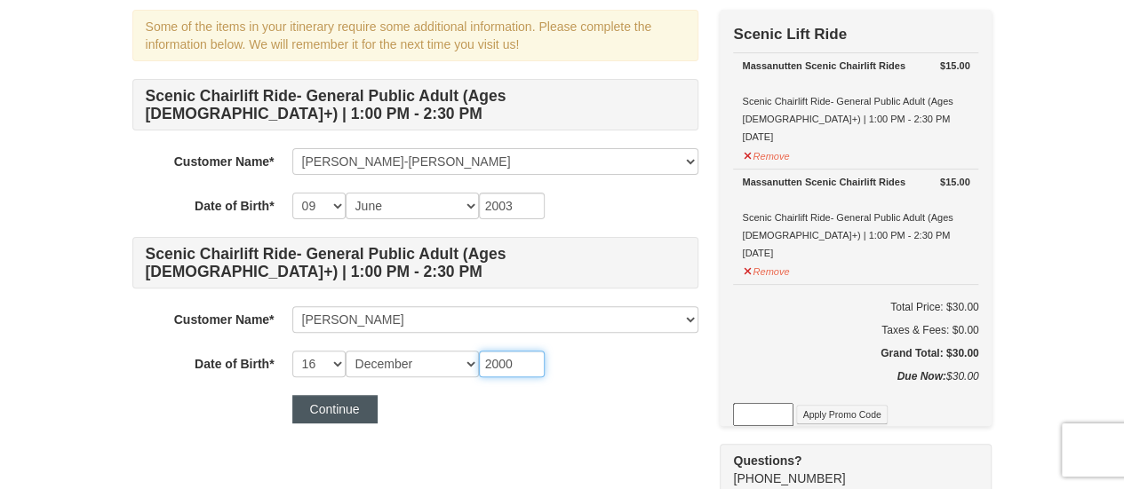
type input "2000"
click at [334, 408] on button "Continue" at bounding box center [334, 409] width 85 height 28
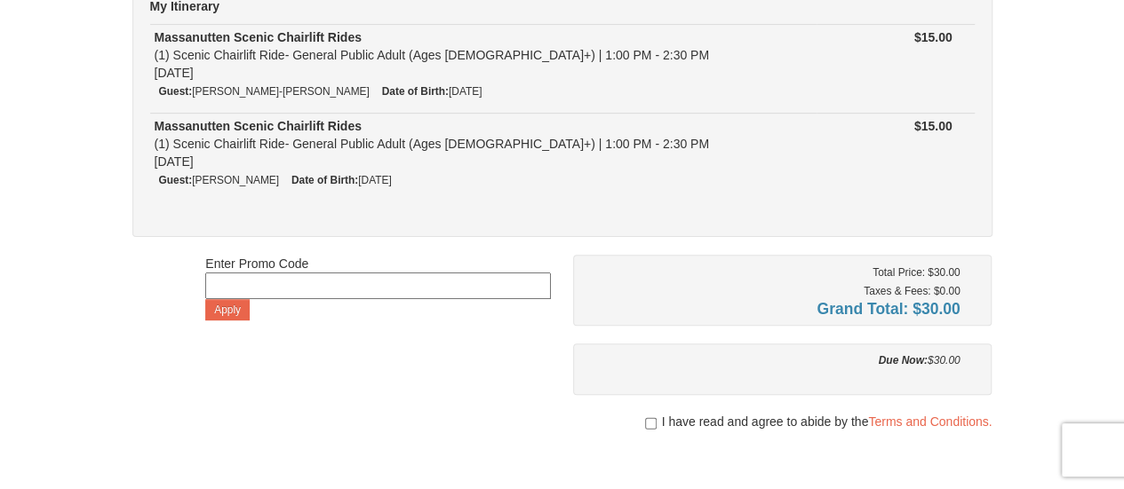
scroll to position [189, 0]
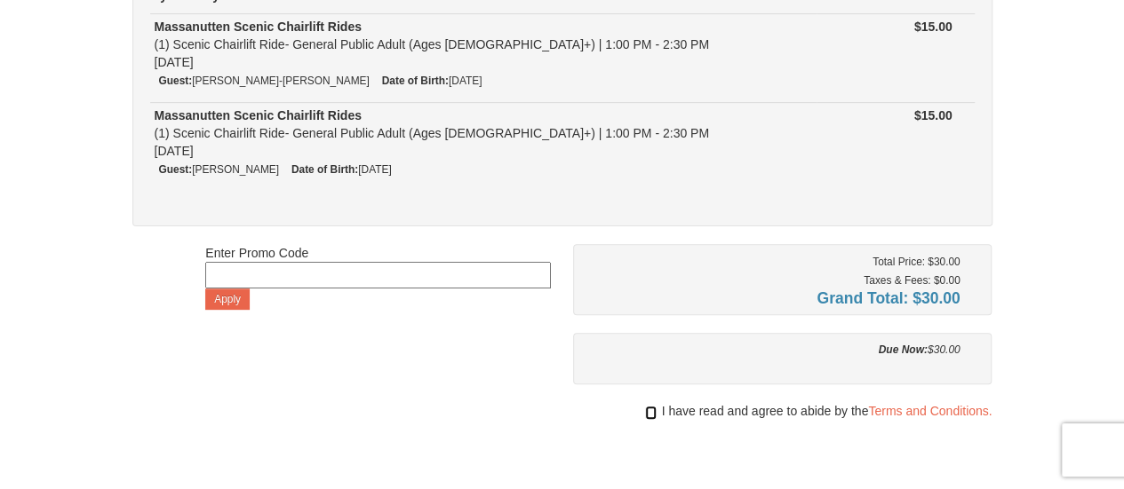
click at [645, 409] on input "checkbox" at bounding box center [651, 413] width 12 height 14
checkbox input "true"
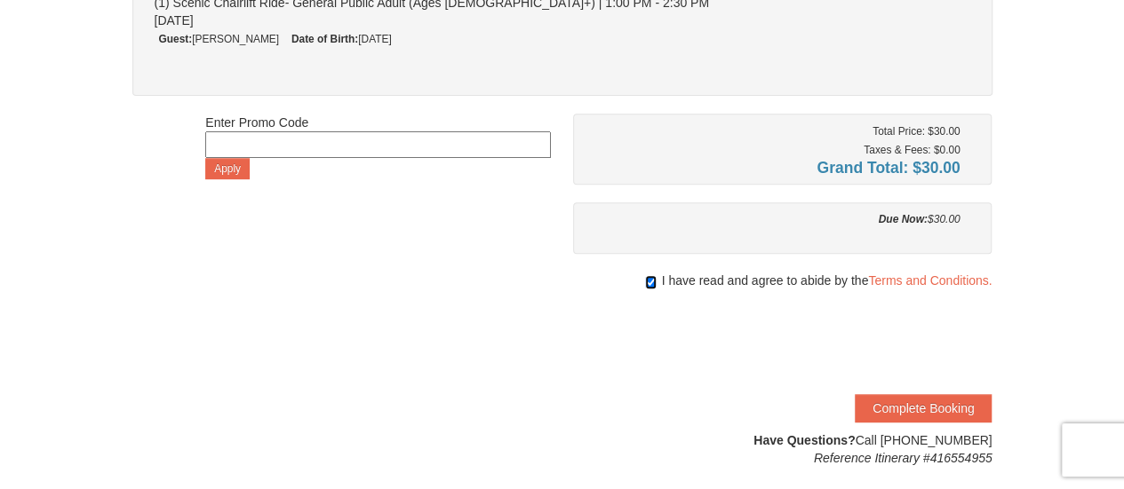
scroll to position [321, 0]
click at [880, 397] on button "Complete Booking" at bounding box center [923, 408] width 137 height 28
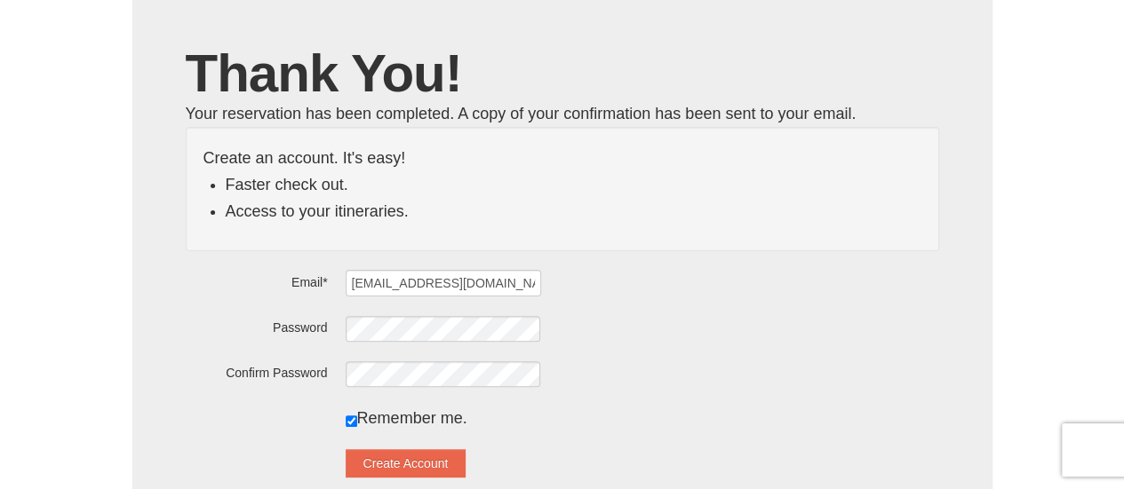
scroll to position [118, 0]
click at [450, 467] on button "Create Account" at bounding box center [406, 463] width 121 height 28
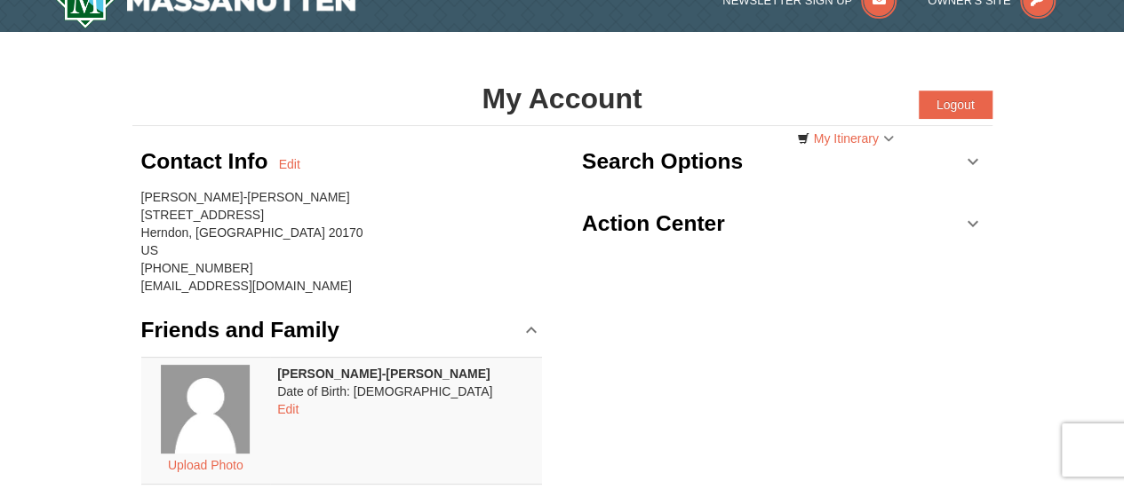
scroll to position [27, 0]
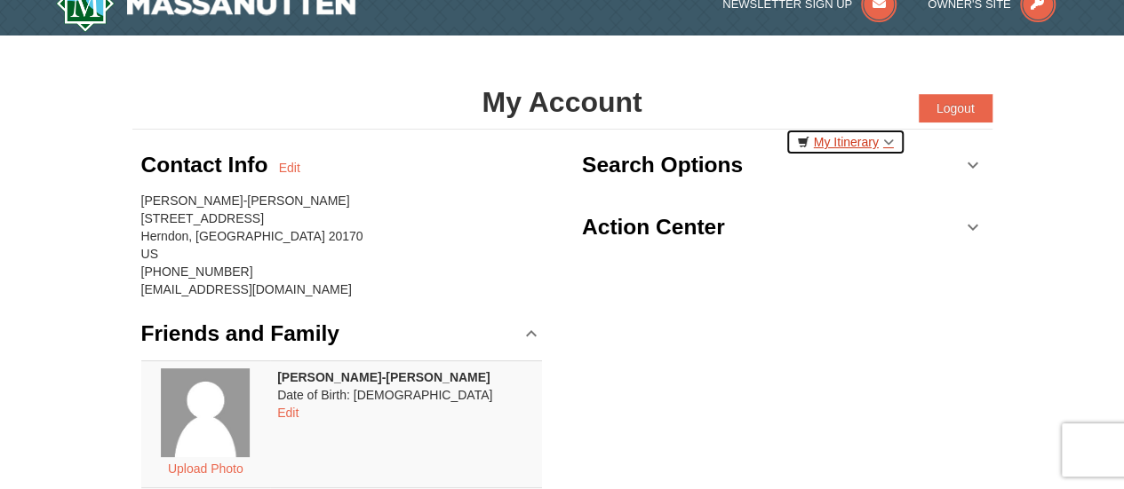
click at [831, 137] on link "My Itinerary" at bounding box center [845, 142] width 120 height 27
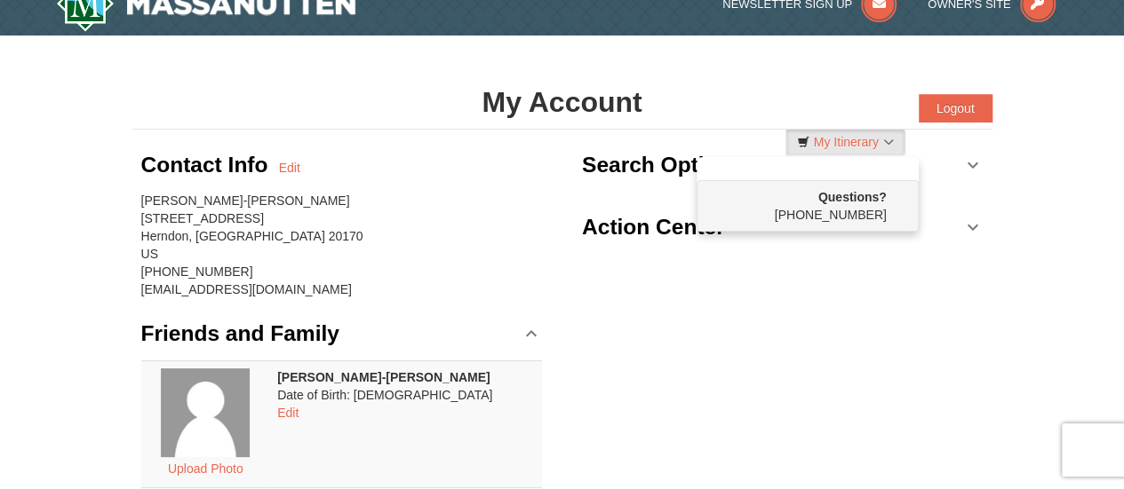
click at [693, 412] on div "Contact Info Edit [PERSON_NAME]-[PERSON_NAME] [STREET_ADDRESS] [PHONE_NUMBER] […" at bounding box center [562, 467] width 860 height 674
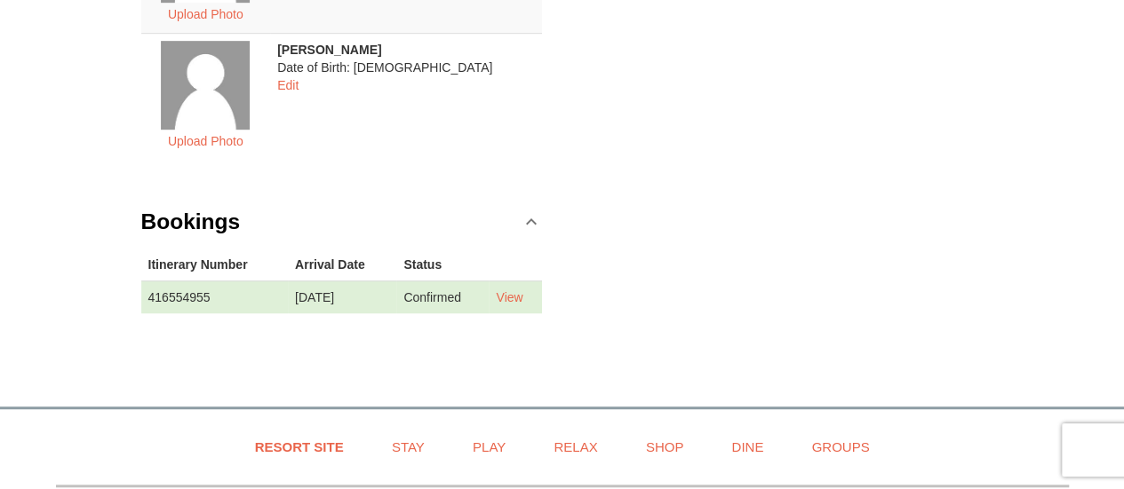
scroll to position [482, 0]
click at [521, 293] on link "View" at bounding box center [509, 297] width 27 height 14
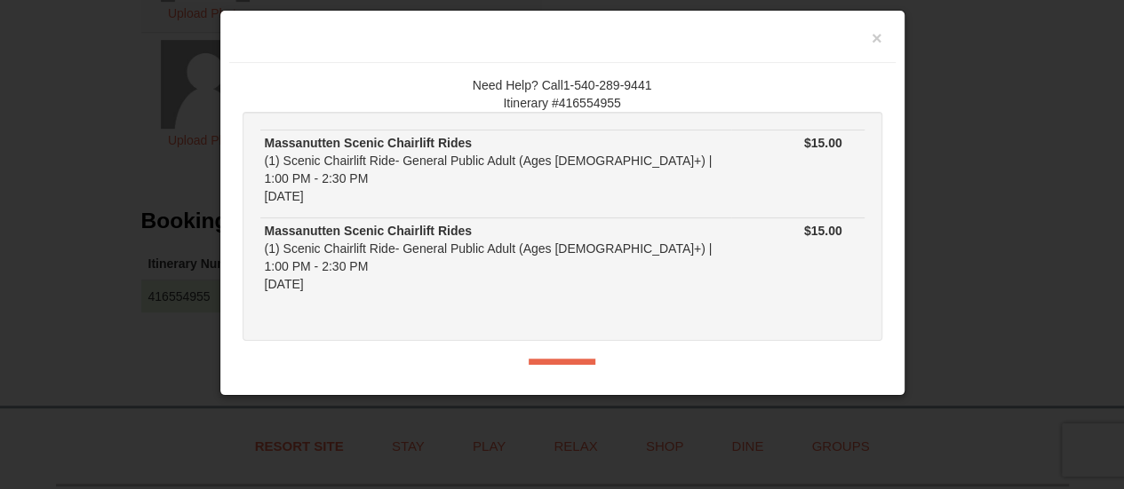
click at [317, 227] on div "Massanutten Scenic Chairlift Rides (1) Scenic Chairlift Ride- General Public Ad…" at bounding box center [496, 257] width 462 height 71
click at [872, 30] on button "×" at bounding box center [876, 38] width 11 height 18
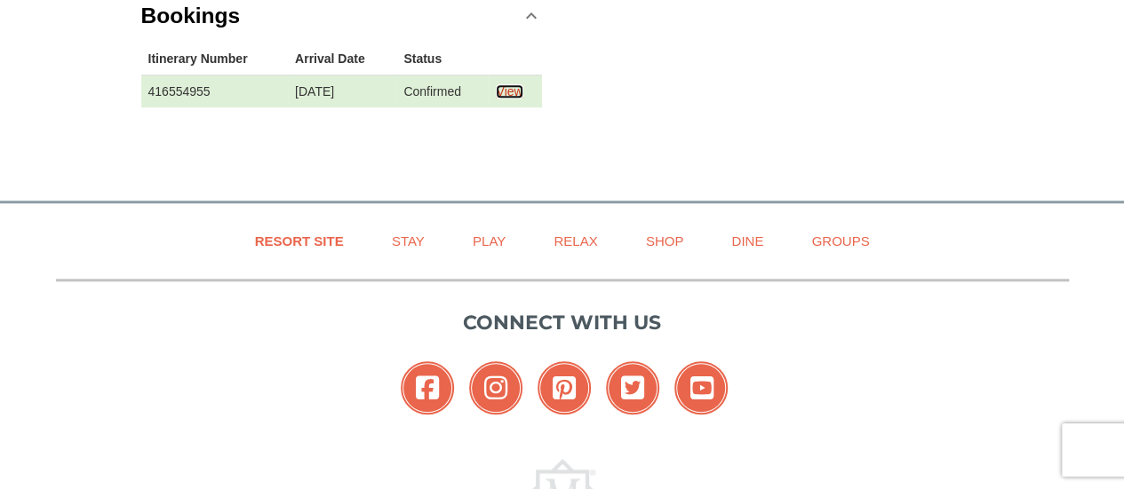
scroll to position [687, 0]
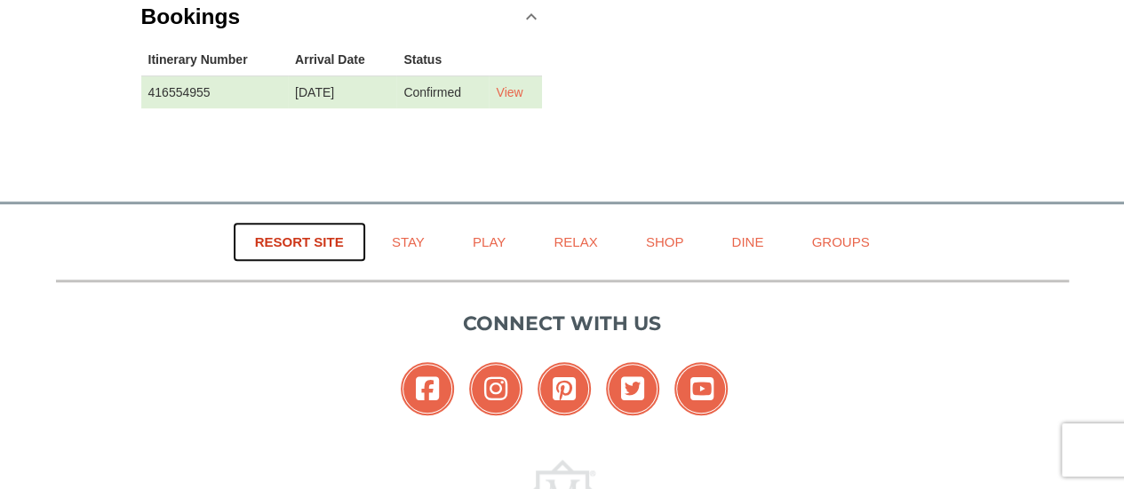
click at [311, 237] on link "Resort Site" at bounding box center [299, 242] width 133 height 40
